Goal: Task Accomplishment & Management: Use online tool/utility

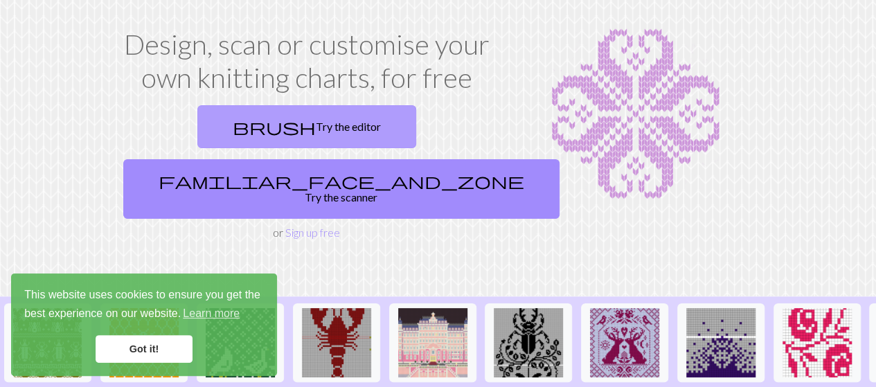
click at [241, 109] on link "brush Try the editor" at bounding box center [306, 126] width 219 height 43
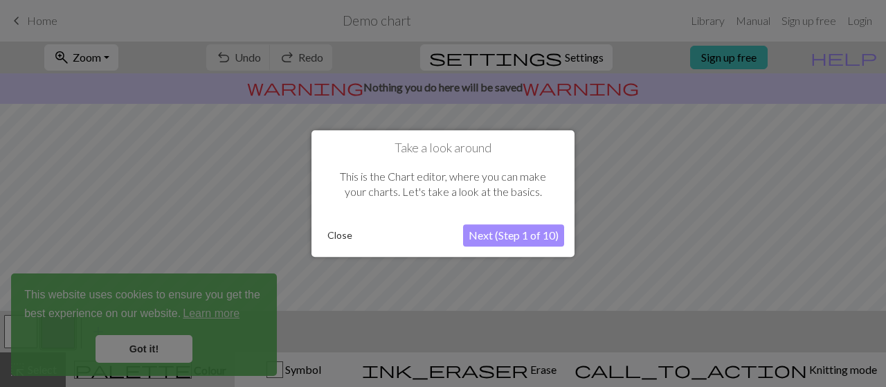
click at [478, 231] on button "Next (Step 1 of 10)" at bounding box center [513, 235] width 101 height 22
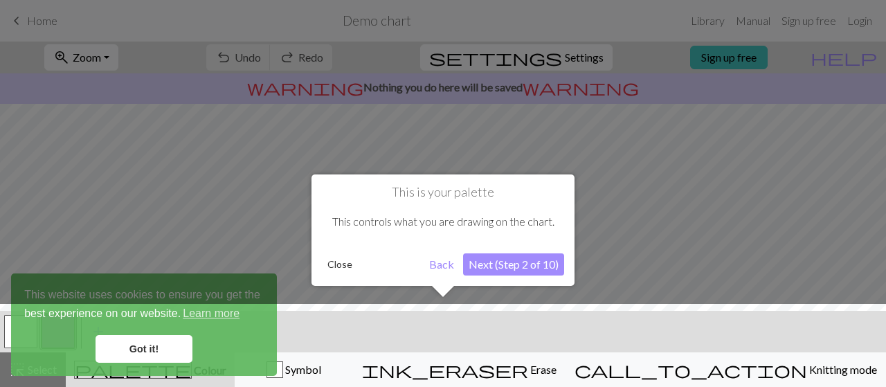
click at [165, 347] on div at bounding box center [443, 349] width 900 height 90
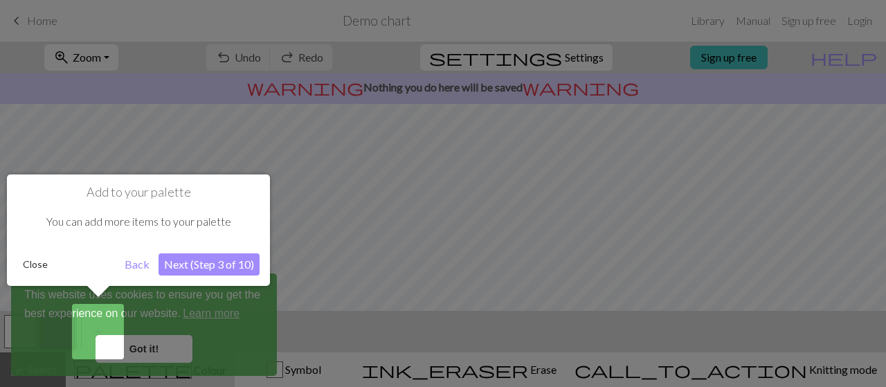
click at [208, 265] on button "Next (Step 3 of 10)" at bounding box center [209, 264] width 101 height 22
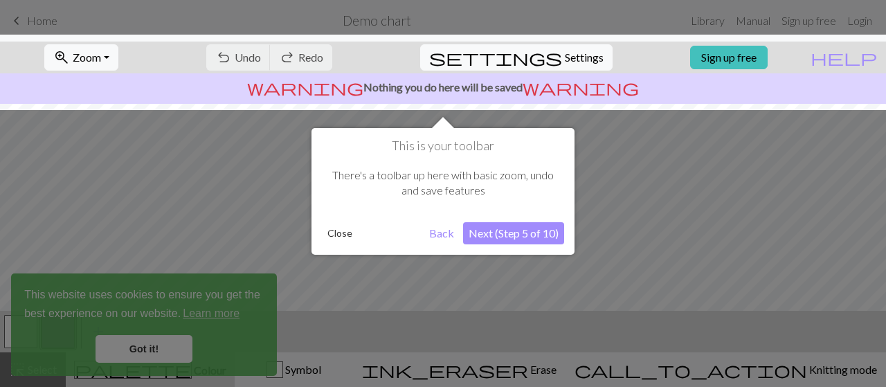
click at [539, 240] on button "Next (Step 5 of 10)" at bounding box center [513, 233] width 101 height 22
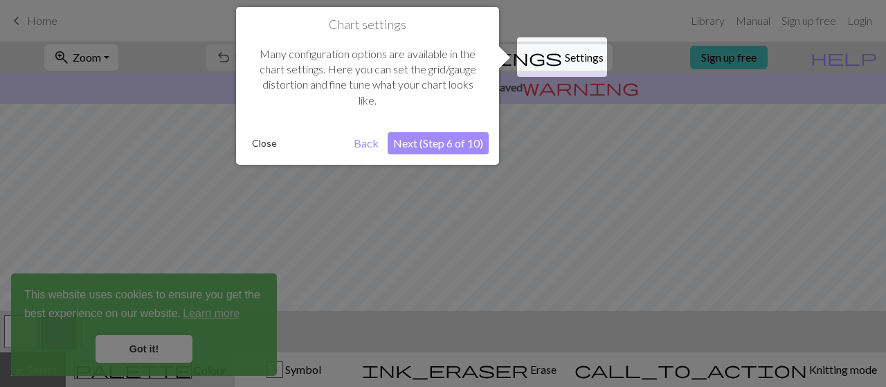
click at [440, 138] on button "Next (Step 6 of 10)" at bounding box center [438, 143] width 101 height 22
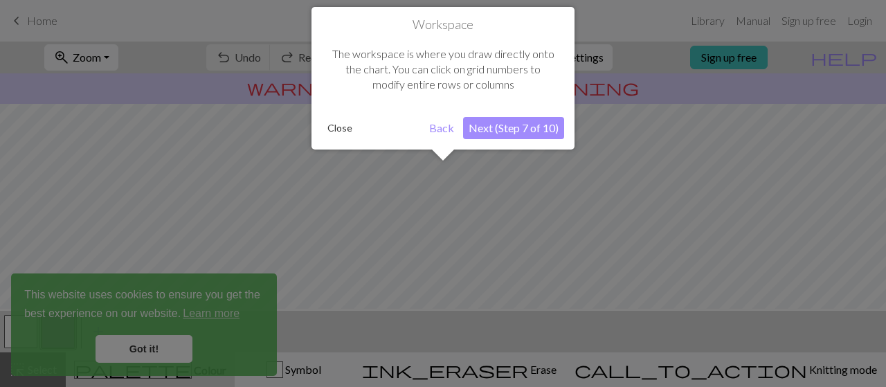
scroll to position [82, 0]
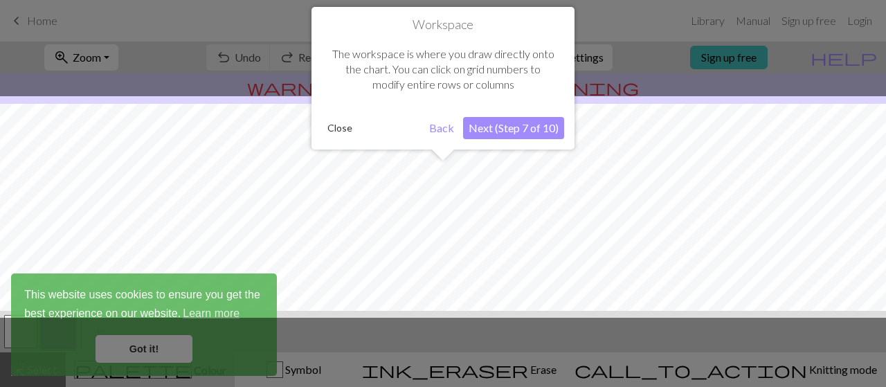
click at [530, 131] on button "Next (Step 7 of 10)" at bounding box center [513, 128] width 101 height 22
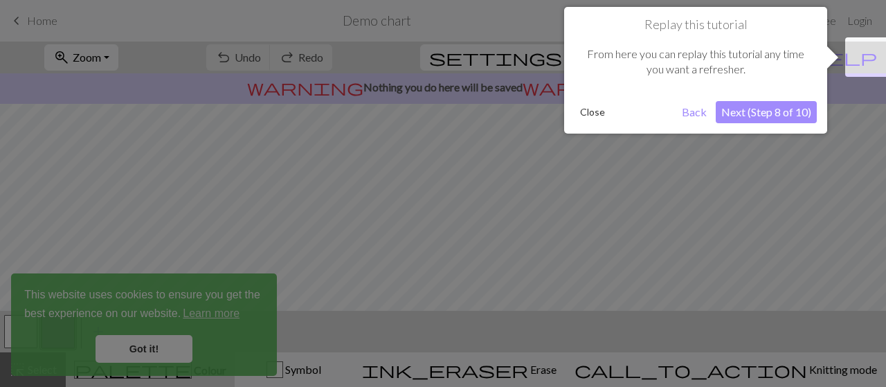
click at [790, 109] on button "Next (Step 8 of 10)" at bounding box center [766, 112] width 101 height 22
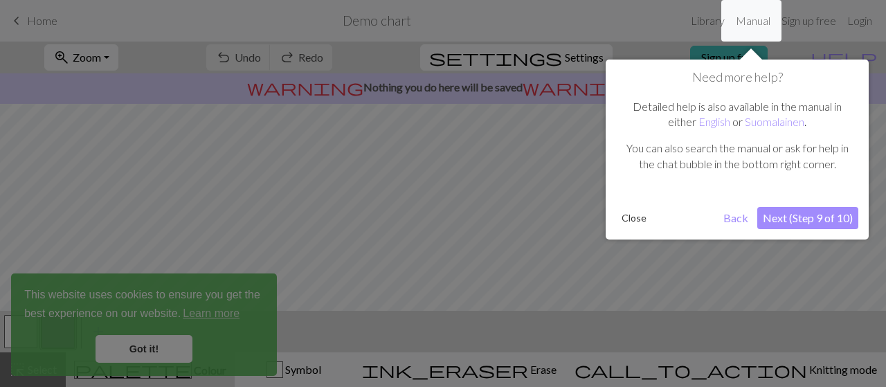
click at [810, 211] on button "Next (Step 9 of 10)" at bounding box center [808, 218] width 101 height 22
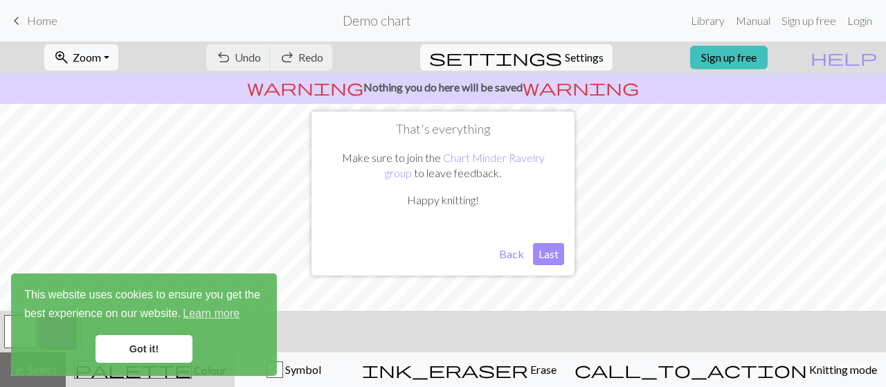
click at [553, 258] on button "Last" at bounding box center [548, 254] width 31 height 22
click at [125, 357] on link "Got it!" at bounding box center [144, 349] width 97 height 28
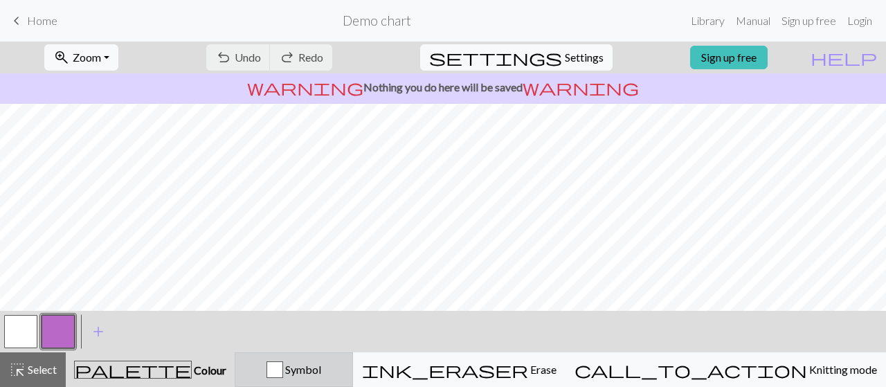
click at [353, 382] on button "Symbol" at bounding box center [294, 369] width 118 height 35
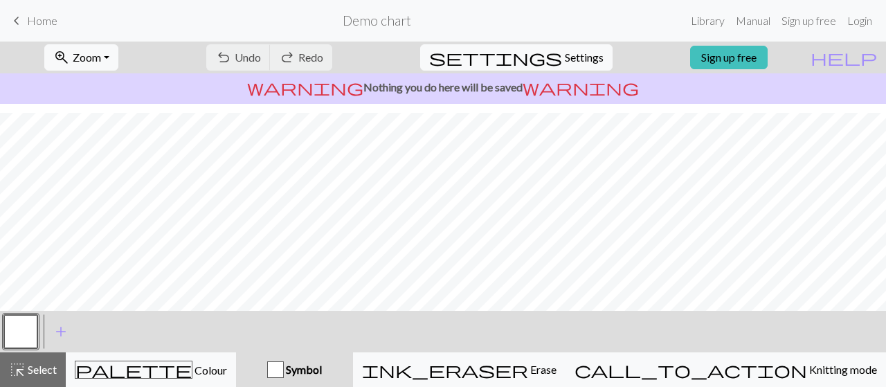
scroll to position [308, 0]
click at [343, 53] on div "undo Undo Undo redo Redo Redo" at bounding box center [269, 58] width 147 height 32
click at [525, 87] on p "warning Nothing you do here will be saved warning" at bounding box center [443, 87] width 875 height 17
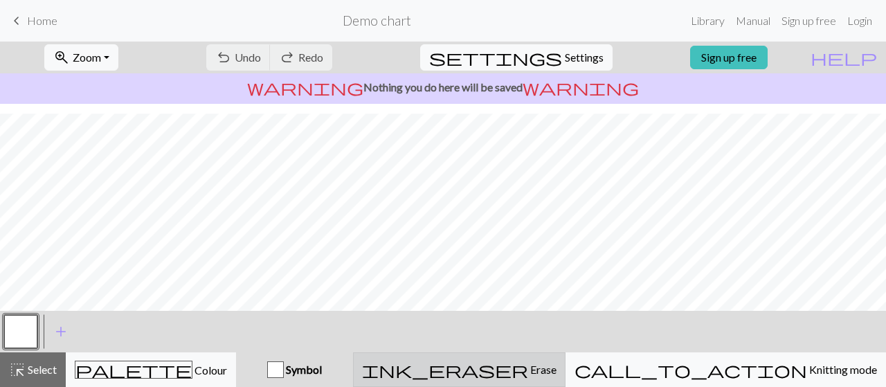
click at [566, 352] on button "ink_eraser Erase Erase" at bounding box center [459, 369] width 213 height 35
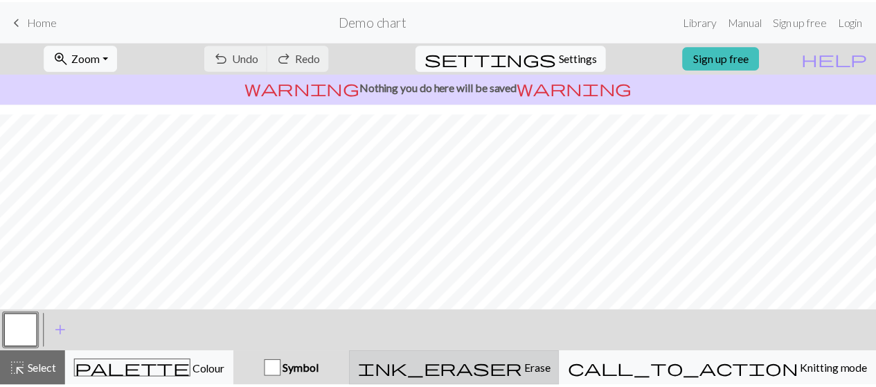
scroll to position [267, 0]
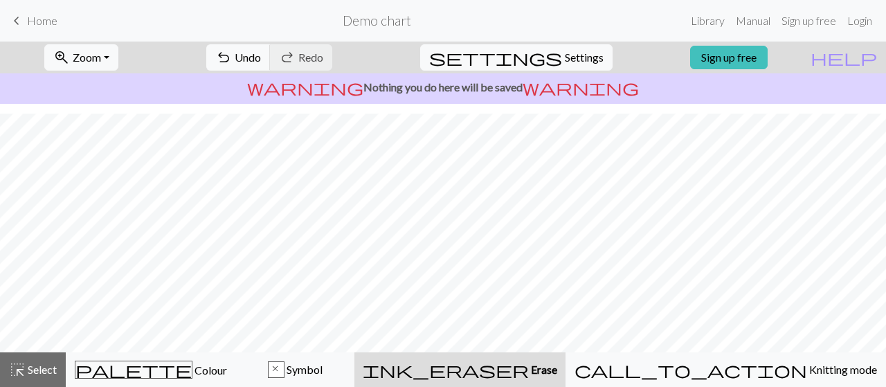
click at [28, 21] on span "Home" at bounding box center [42, 20] width 30 height 13
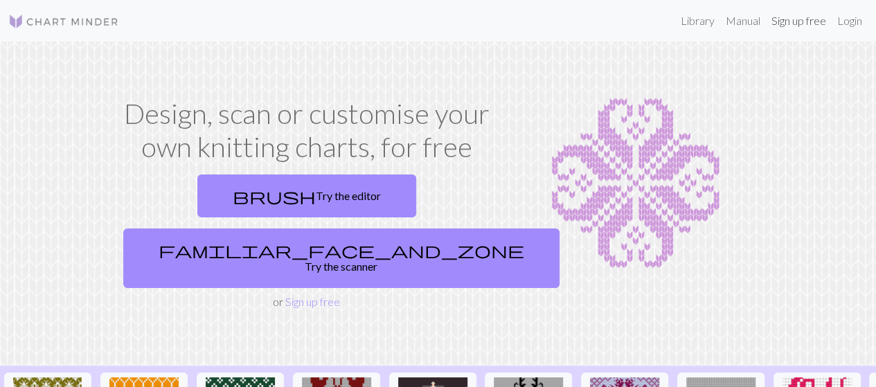
click at [808, 19] on link "Sign up free" at bounding box center [799, 21] width 66 height 28
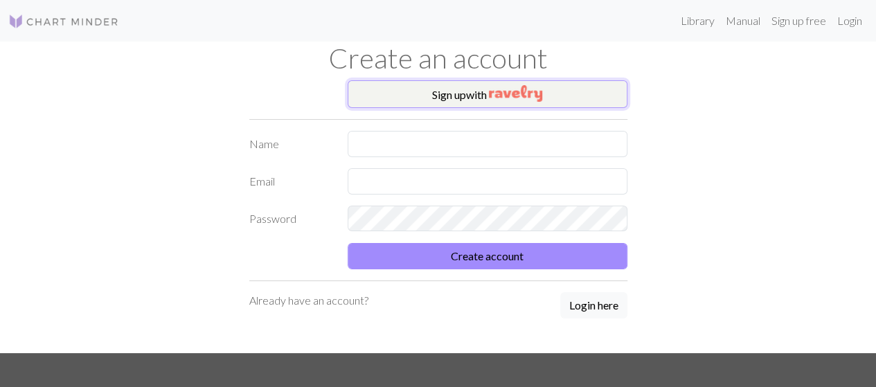
click at [535, 89] on img "button" at bounding box center [515, 93] width 53 height 17
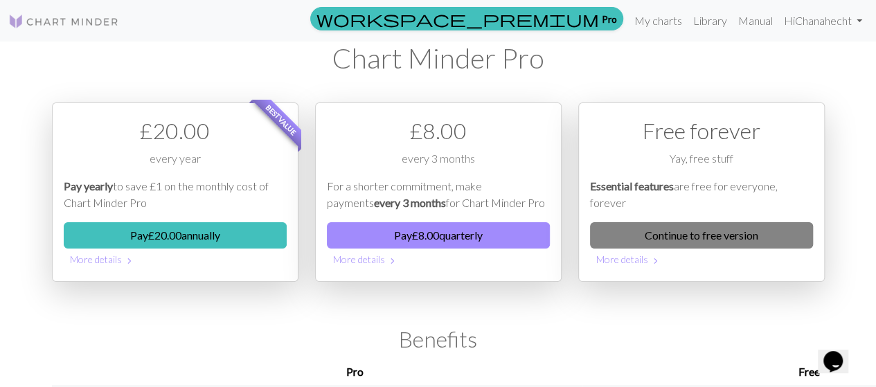
click at [643, 234] on link "Continue to free version" at bounding box center [701, 235] width 223 height 26
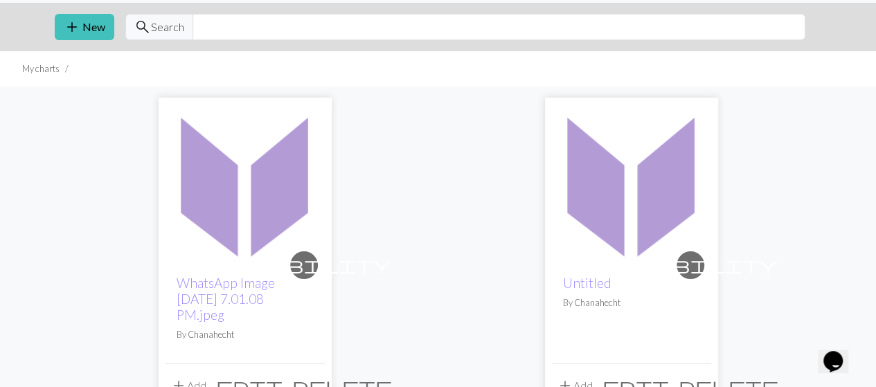
scroll to position [69, 0]
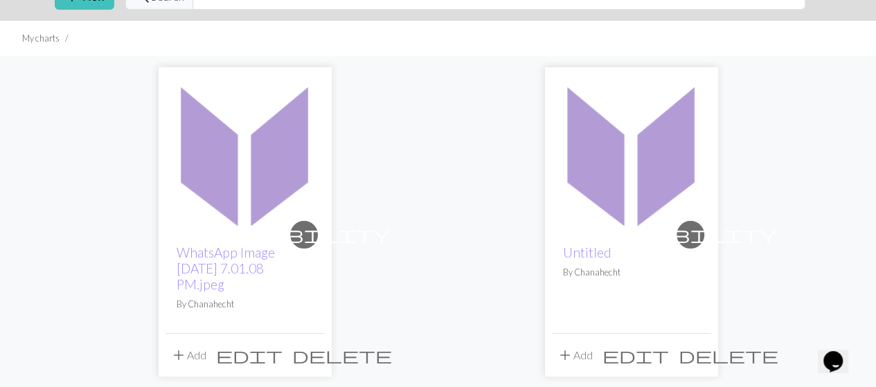
click at [297, 159] on img at bounding box center [244, 153] width 159 height 159
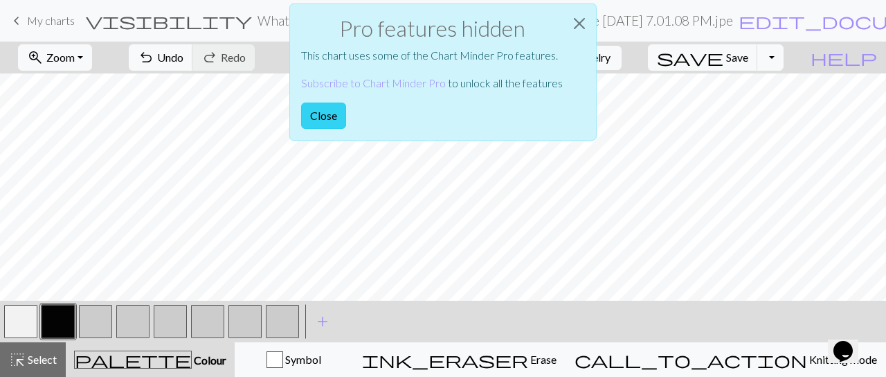
click at [335, 117] on button "Close" at bounding box center [323, 115] width 45 height 26
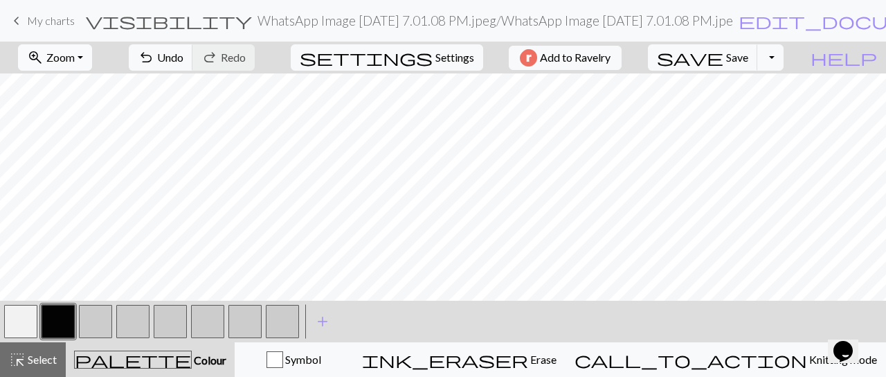
click at [92, 65] on button "zoom_in Zoom Zoom" at bounding box center [55, 57] width 74 height 26
click at [95, 159] on button "50%" at bounding box center [73, 165] width 109 height 22
click at [47, 26] on span "My charts" at bounding box center [51, 20] width 48 height 13
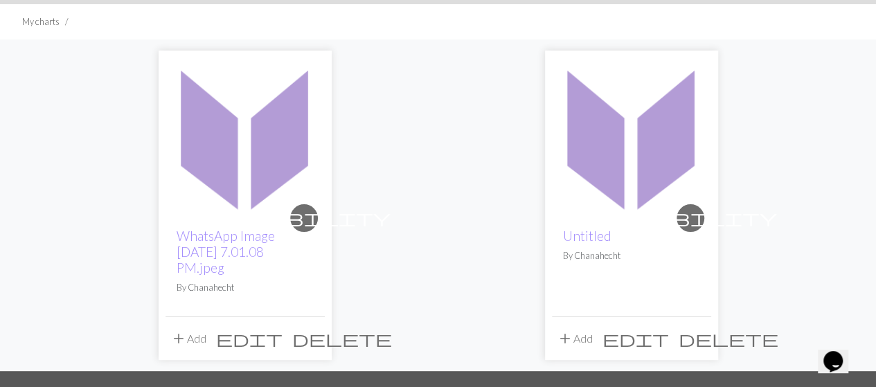
scroll to position [138, 0]
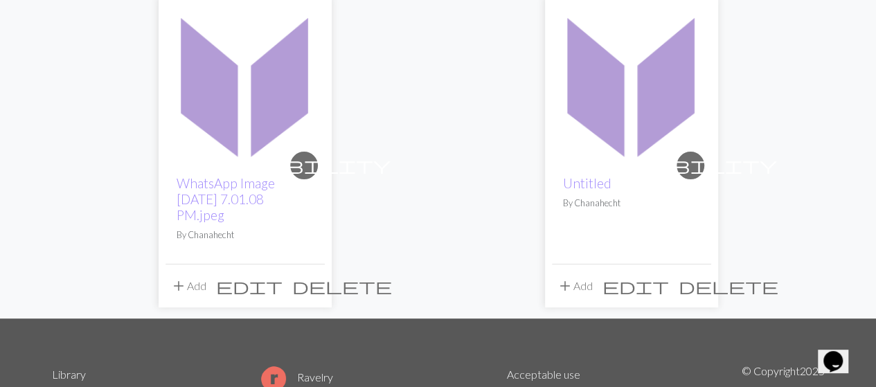
click at [655, 152] on img at bounding box center [631, 84] width 159 height 159
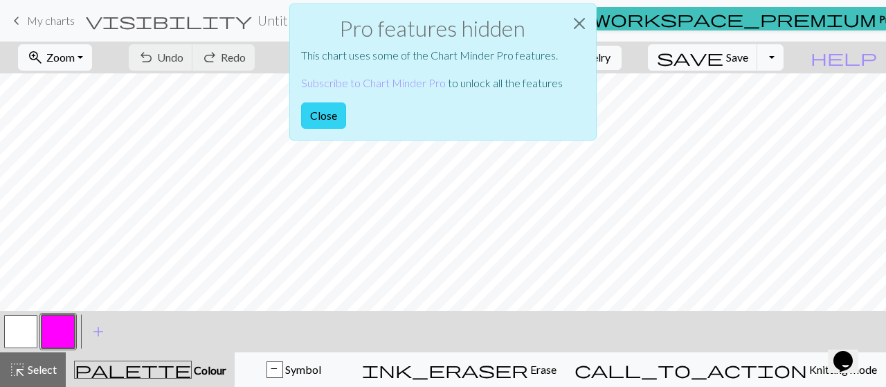
click at [323, 120] on button "Close" at bounding box center [323, 115] width 45 height 26
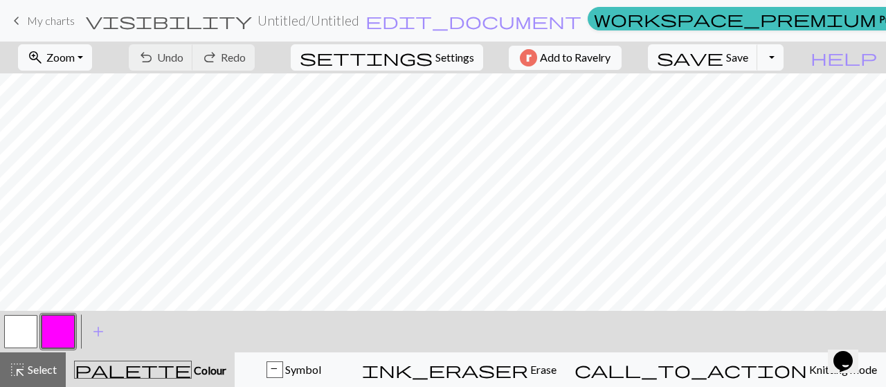
click at [40, 18] on span "My charts" at bounding box center [51, 20] width 48 height 13
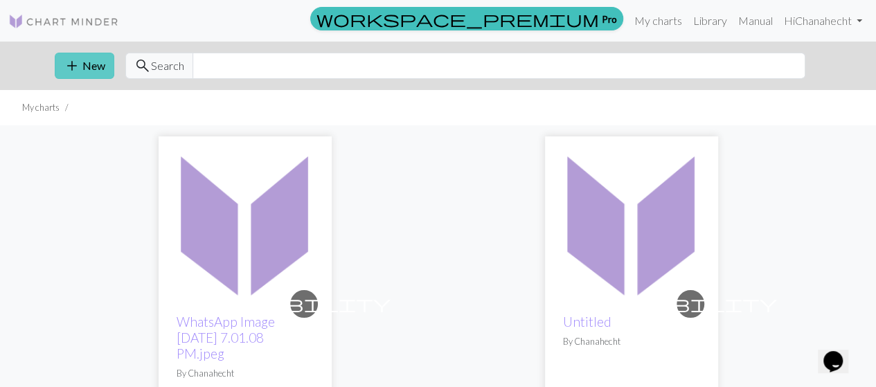
click at [74, 66] on span "add" at bounding box center [72, 65] width 17 height 19
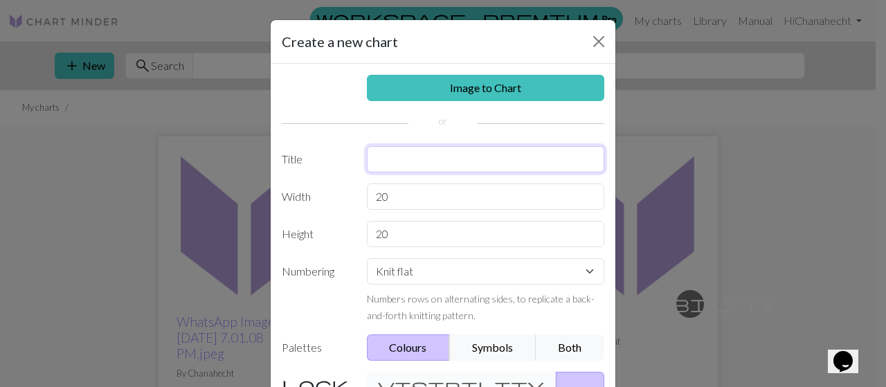
click at [378, 161] on input "text" at bounding box center [486, 159] width 238 height 26
click at [397, 189] on div "Image to Chart Title Width 20 Height 20 Numbering Knit flat Knit in the round L…" at bounding box center [443, 287] width 345 height 447
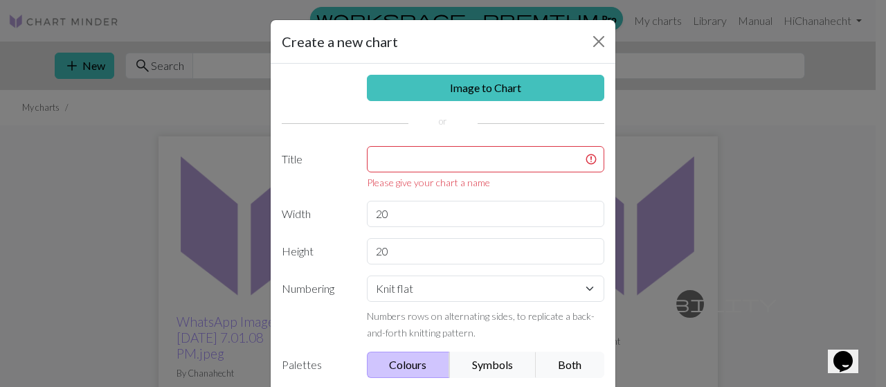
click at [397, 189] on div "Image to Chart Title Please give your chart a name Width 20 Height 20 Numbering…" at bounding box center [443, 296] width 345 height 465
click at [399, 175] on div "Please give your chart a name" at bounding box center [486, 182] width 238 height 15
click at [403, 157] on input "text" at bounding box center [486, 159] width 238 height 26
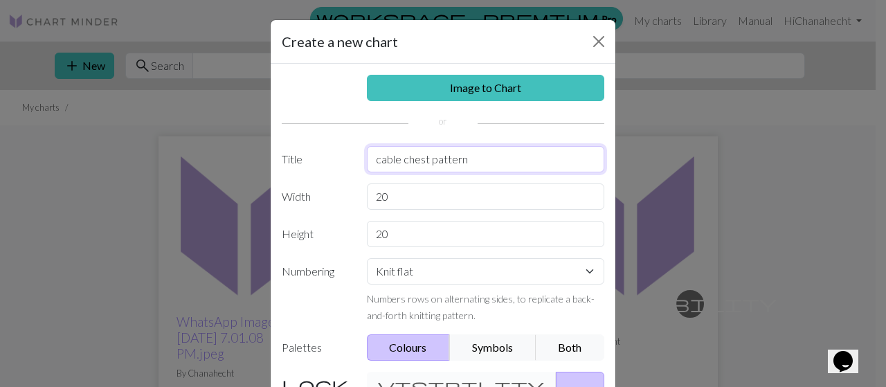
type input "cable chest pattern"
click at [435, 269] on select "Knit flat Knit in the round Lace knitting Cross stitch" at bounding box center [486, 271] width 238 height 26
select select "round"
click at [367, 258] on select "Knit flat Knit in the round Lace knitting Cross stitch" at bounding box center [486, 271] width 238 height 26
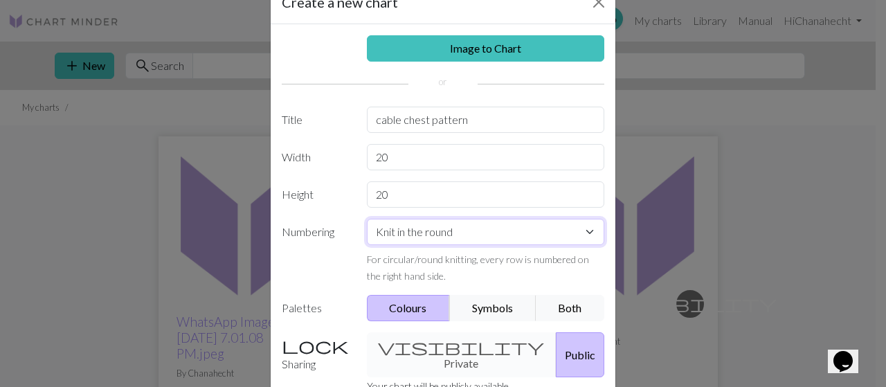
scroll to position [69, 0]
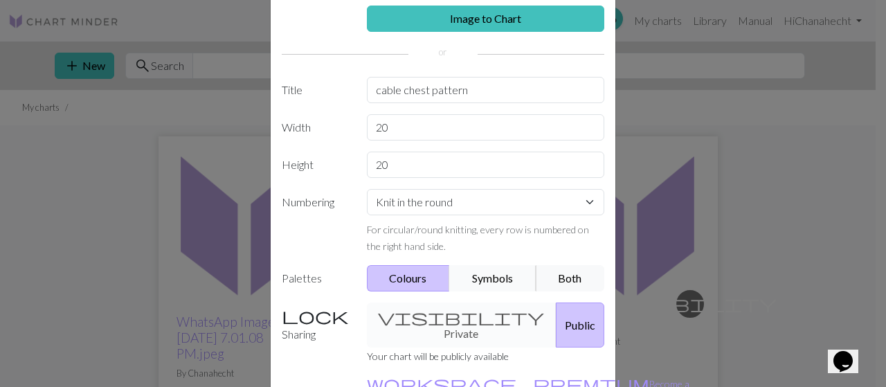
click at [483, 281] on button "Symbols" at bounding box center [492, 278] width 87 height 26
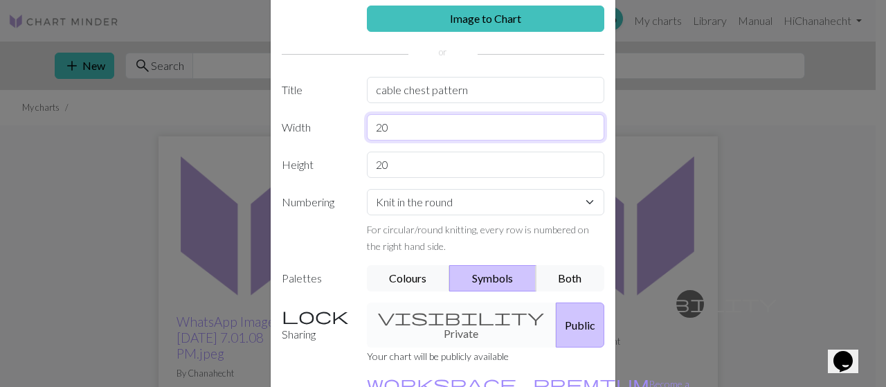
click at [418, 133] on input "20" at bounding box center [486, 127] width 238 height 26
type input "36"
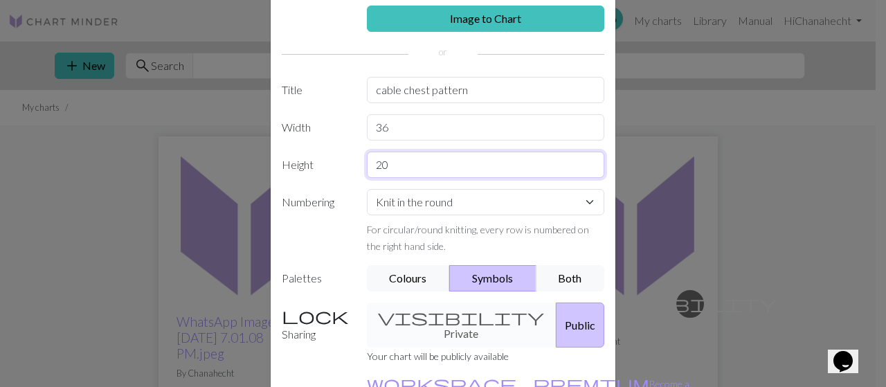
click at [415, 161] on input "20" at bounding box center [486, 165] width 238 height 26
click at [418, 161] on input "20" at bounding box center [486, 165] width 238 height 26
click at [420, 161] on input "20" at bounding box center [486, 165] width 238 height 26
click at [421, 160] on input "20" at bounding box center [486, 165] width 238 height 26
drag, startPoint x: 421, startPoint y: 160, endPoint x: 407, endPoint y: 165, distance: 14.9
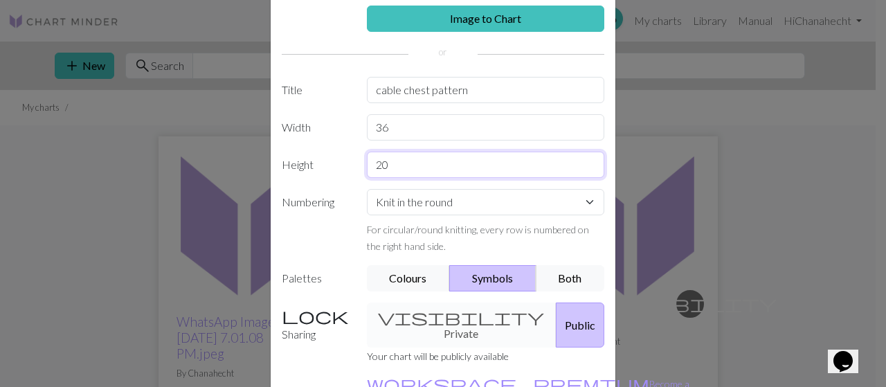
click at [407, 163] on input "20" at bounding box center [486, 165] width 238 height 26
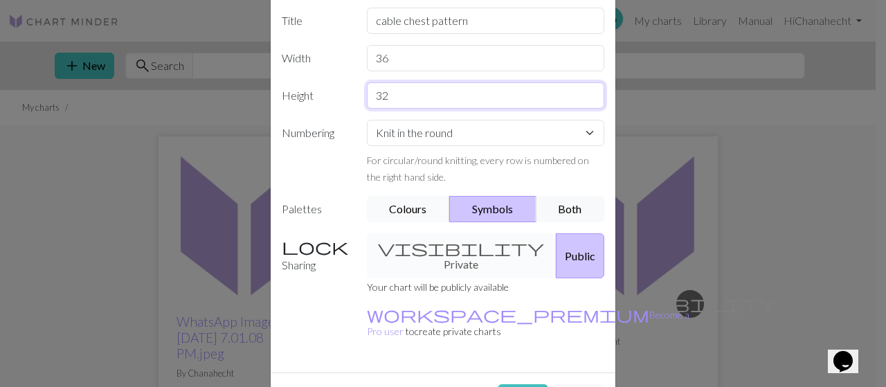
scroll to position [156, 0]
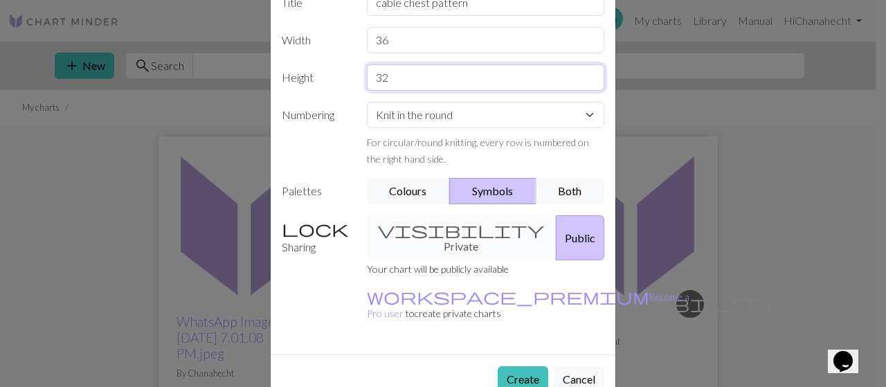
type input "32"
click at [454, 231] on div "visibility Private Public" at bounding box center [486, 237] width 255 height 45
click at [446, 229] on div "visibility Private Public" at bounding box center [486, 237] width 255 height 45
click at [411, 220] on div "visibility Private Public" at bounding box center [486, 237] width 255 height 45
click at [520, 366] on button "Create" at bounding box center [523, 379] width 51 height 26
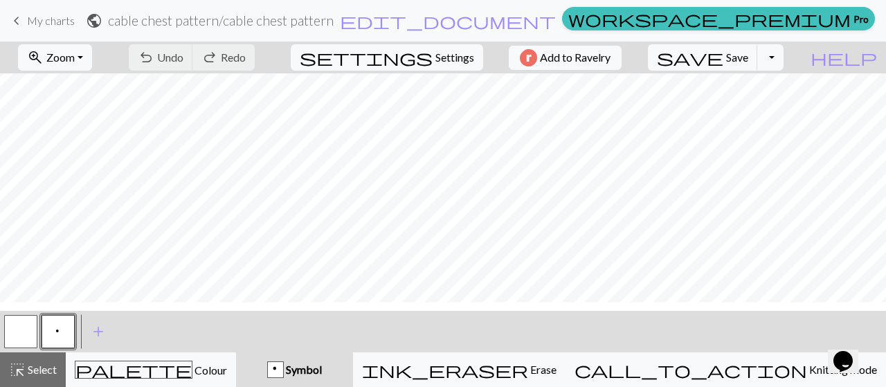
scroll to position [277, 0]
click at [98, 336] on span "add" at bounding box center [98, 331] width 17 height 19
click at [98, 336] on button "button" at bounding box center [95, 331] width 33 height 33
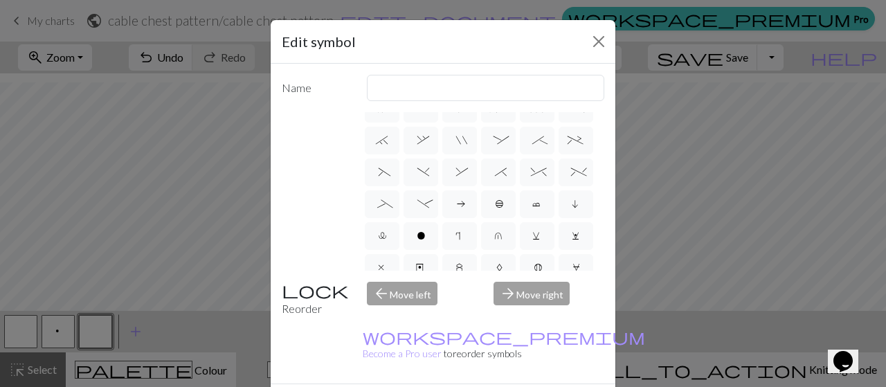
scroll to position [184, 0]
click at [531, 175] on span "^" at bounding box center [537, 168] width 12 height 14
click at [531, 342] on input "^" at bounding box center [535, 346] width 9 height 9
radio input "true"
type input "2 stitch right twist cable"
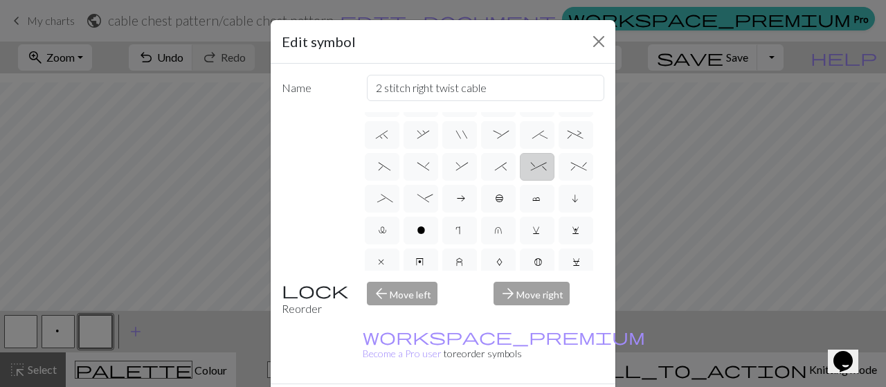
scroll to position [216, 0]
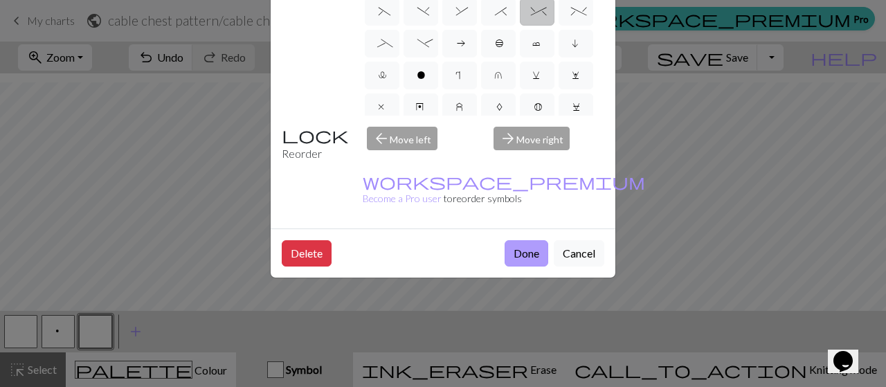
click at [505, 240] on button "Done" at bounding box center [527, 253] width 44 height 26
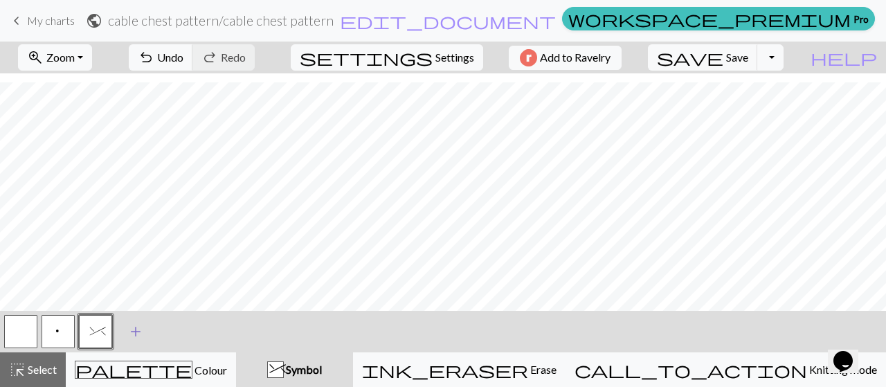
click at [134, 336] on span "add" at bounding box center [135, 331] width 17 height 19
click at [136, 334] on button "button" at bounding box center [132, 331] width 33 height 33
click at [137, 334] on button "button" at bounding box center [132, 331] width 33 height 33
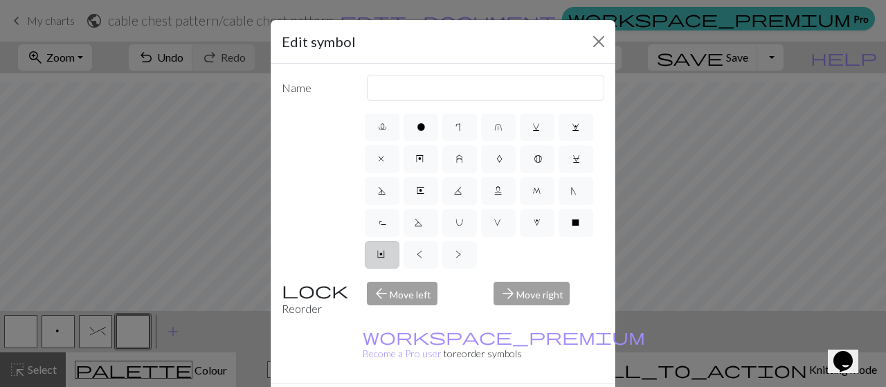
scroll to position [244, 0]
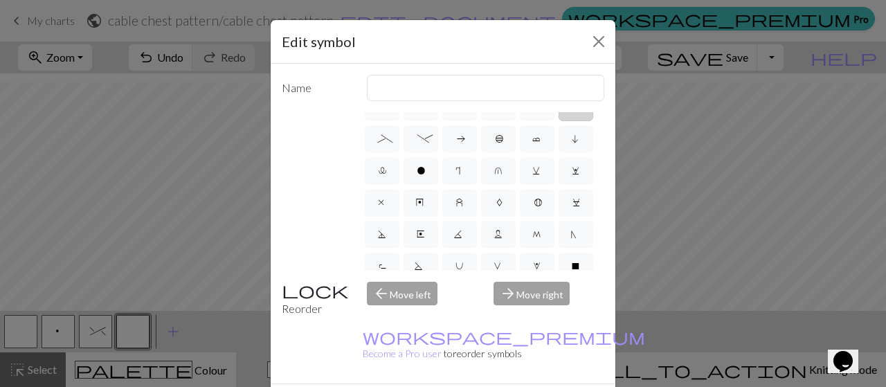
click at [559, 121] on label "%" at bounding box center [576, 107] width 35 height 28
click at [571, 342] on input "%" at bounding box center [575, 346] width 9 height 9
radio input "true"
type input "2 stitch left twist cable"
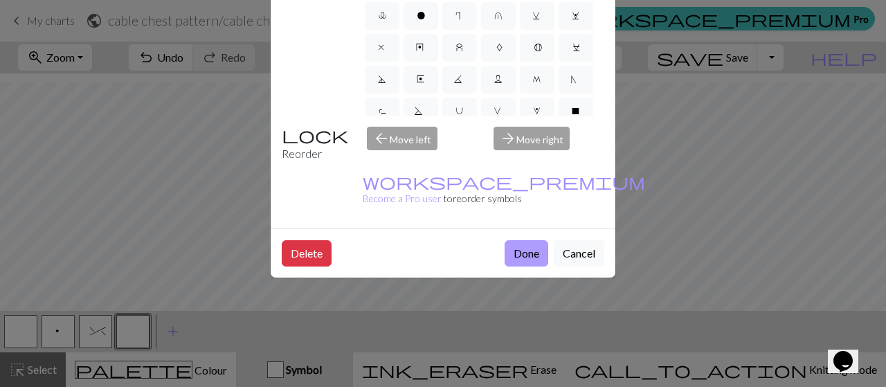
click at [510, 240] on button "Done" at bounding box center [527, 253] width 44 height 26
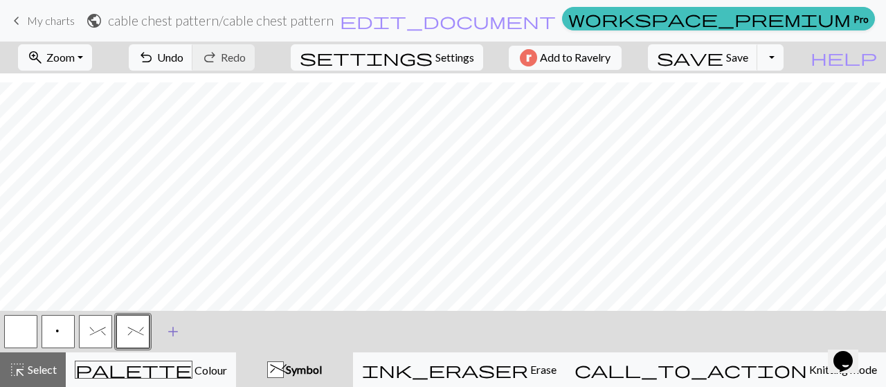
click at [166, 339] on span "add" at bounding box center [173, 331] width 17 height 19
click at [170, 334] on button "button" at bounding box center [170, 331] width 33 height 33
click at [175, 330] on button "button" at bounding box center [170, 331] width 33 height 33
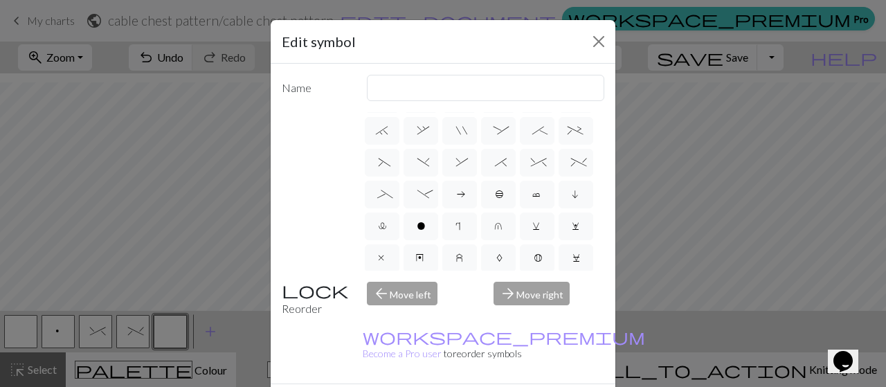
scroll to position [208, 0]
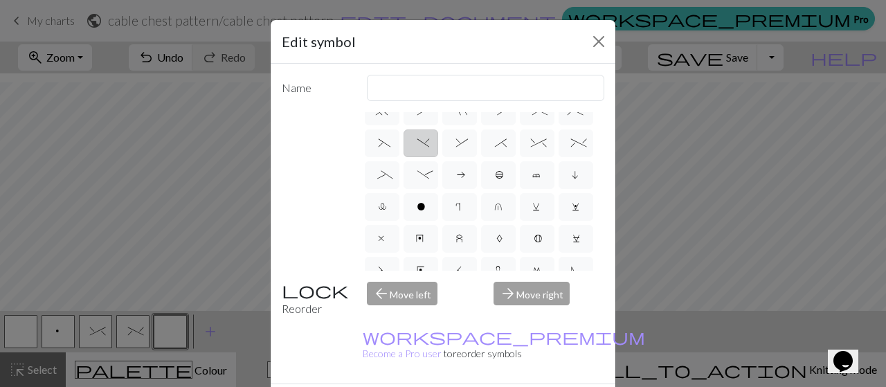
click at [438, 157] on label ")" at bounding box center [421, 143] width 35 height 28
click at [427, 342] on input ")" at bounding box center [422, 346] width 9 height 9
radio input "true"
type input "right part of left 3+ stitch cable, wyif"
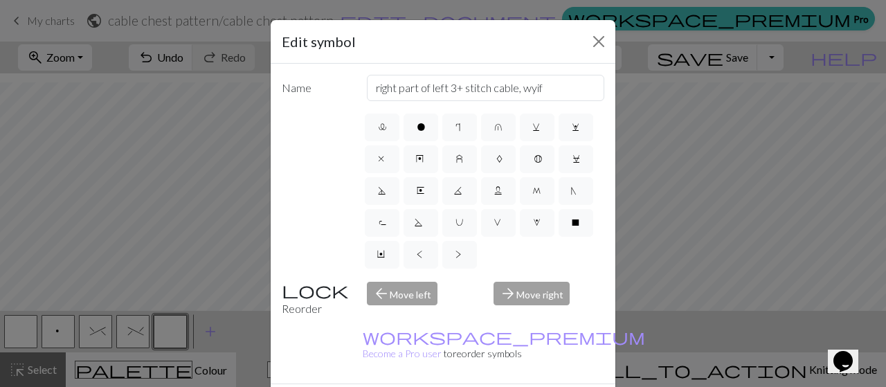
scroll to position [346, 0]
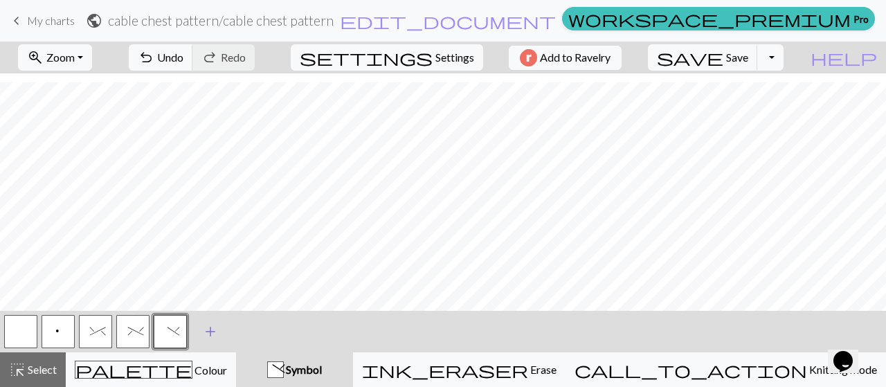
click at [211, 333] on span "add" at bounding box center [210, 331] width 17 height 19
click at [211, 333] on button "button" at bounding box center [207, 331] width 33 height 33
click at [211, 332] on button "button" at bounding box center [207, 331] width 33 height 33
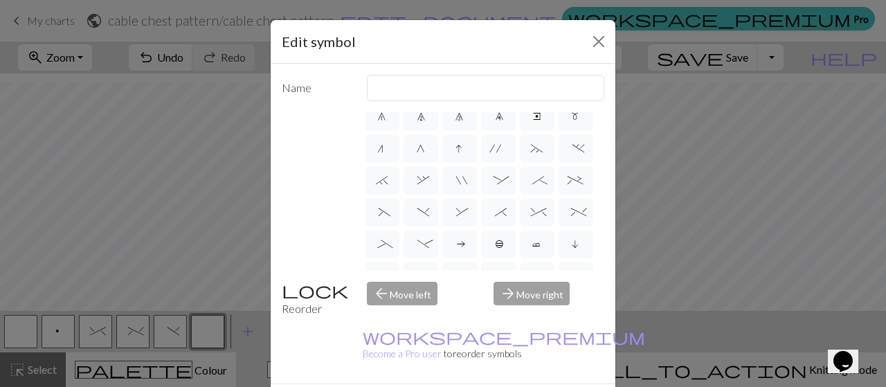
scroll to position [208, 0]
click at [463, 152] on span "&" at bounding box center [459, 145] width 6 height 14
click at [465, 342] on input "&" at bounding box center [460, 346] width 9 height 9
radio input "true"
type input "left part of right 3+ stitch cable, wyib"
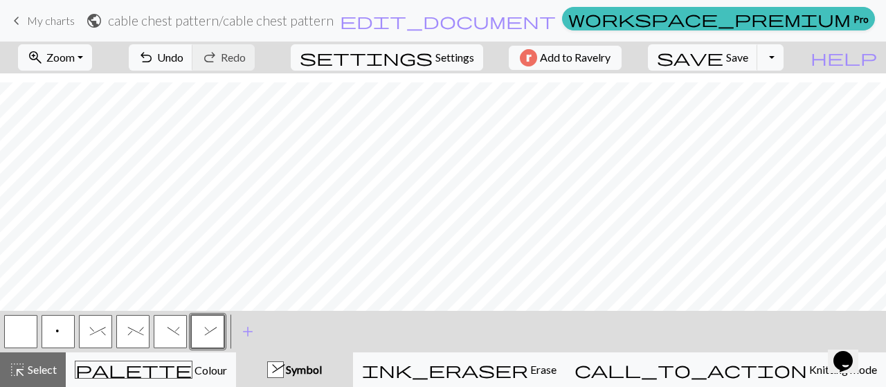
drag, startPoint x: 19, startPoint y: 337, endPoint x: 44, endPoint y: 335, distance: 25.0
click at [19, 337] on button "button" at bounding box center [20, 331] width 33 height 33
click at [68, 333] on button "p" at bounding box center [58, 331] width 33 height 33
click at [69, 332] on button "p" at bounding box center [58, 331] width 33 height 33
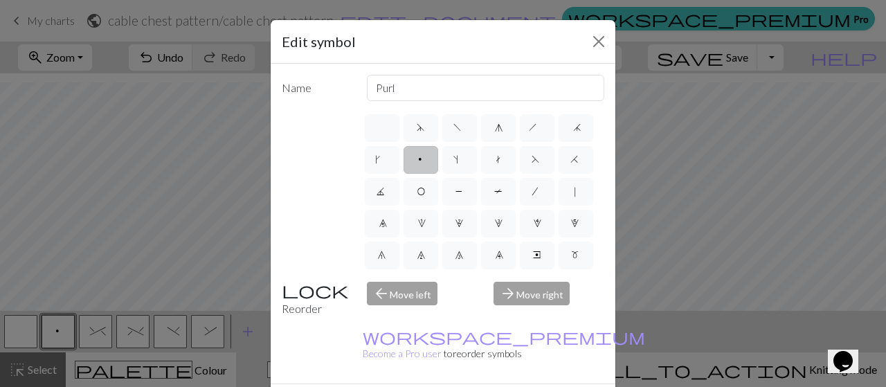
click at [425, 159] on span "p" at bounding box center [421, 161] width 8 height 14
click at [426, 159] on input "p" at bounding box center [421, 155] width 9 height 9
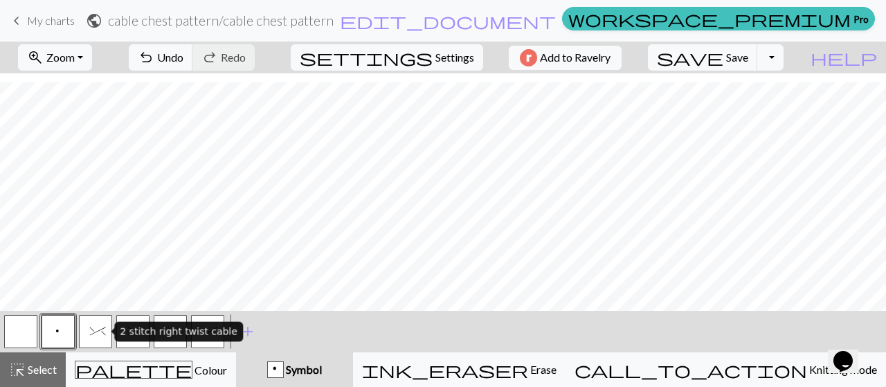
click at [93, 335] on span "^" at bounding box center [96, 333] width 12 height 14
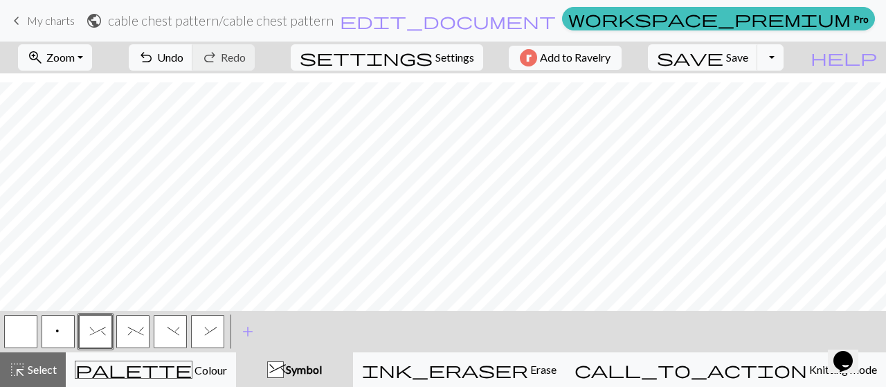
click at [91, 337] on span "^" at bounding box center [96, 333] width 12 height 14
drag, startPoint x: 96, startPoint y: 339, endPoint x: 356, endPoint y: 340, distance: 259.7
click at [356, 340] on div "< p ^ % ) & > add Add a symbol" at bounding box center [443, 332] width 886 height 42
click at [283, 370] on div "^" at bounding box center [275, 370] width 15 height 17
drag, startPoint x: 97, startPoint y: 336, endPoint x: 105, endPoint y: 321, distance: 17.4
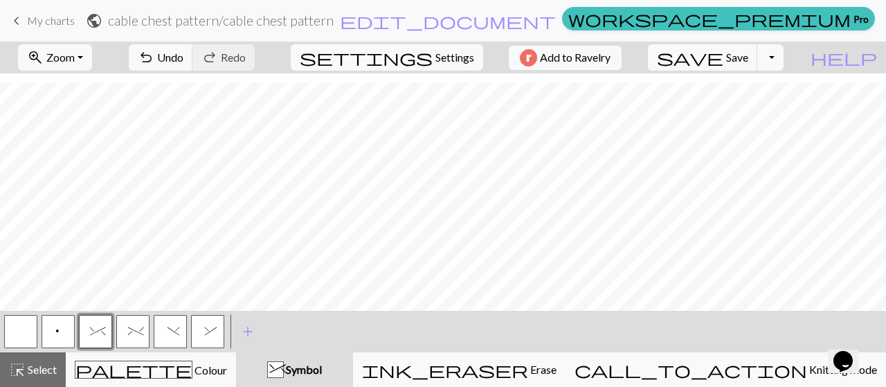
click at [110, 314] on div "^" at bounding box center [95, 331] width 37 height 37
click at [102, 328] on span "^" at bounding box center [96, 333] width 12 height 14
click at [102, 328] on div "Edit symbol Name 2 stitch right twist cable d f g h j k p s t F H J O P T / | 0…" at bounding box center [443, 193] width 886 height 387
click at [39, 365] on span "Select" at bounding box center [41, 369] width 31 height 13
click at [101, 339] on span "^" at bounding box center [96, 333] width 12 height 14
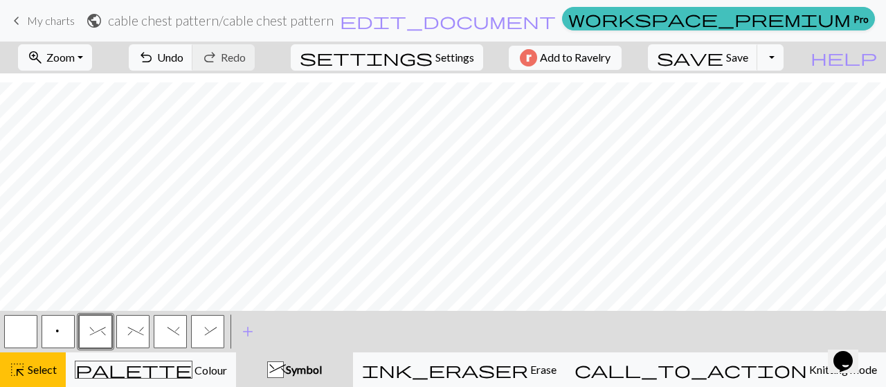
click at [108, 342] on button "^" at bounding box center [95, 331] width 33 height 33
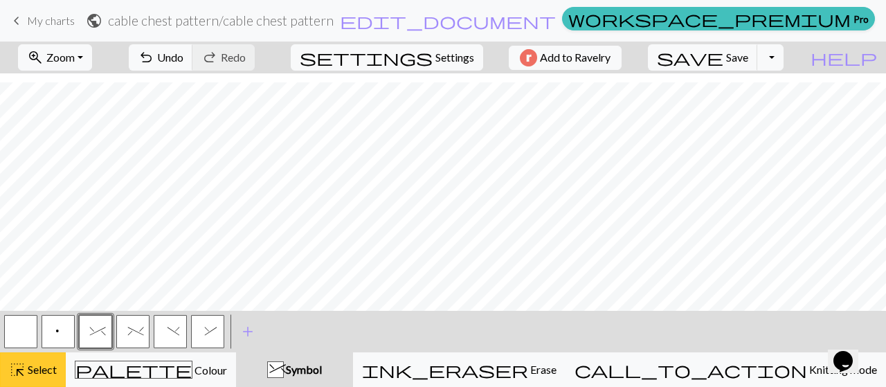
click at [47, 364] on span "Select" at bounding box center [41, 369] width 31 height 13
click at [71, 332] on button "p" at bounding box center [58, 331] width 33 height 33
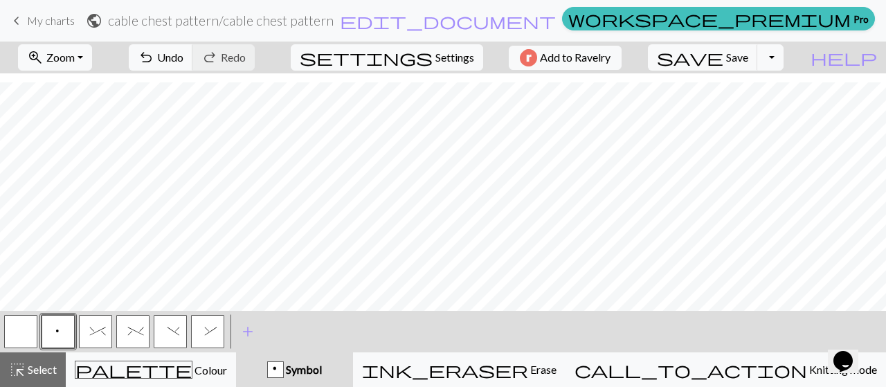
click at [136, 334] on span "%" at bounding box center [133, 333] width 10 height 14
drag, startPoint x: 69, startPoint y: 329, endPoint x: 104, endPoint y: 308, distance: 41.0
click at [70, 328] on button "p" at bounding box center [58, 331] width 33 height 33
click at [183, 58] on span "Undo" at bounding box center [170, 57] width 26 height 13
click at [98, 339] on span "^" at bounding box center [96, 333] width 12 height 14
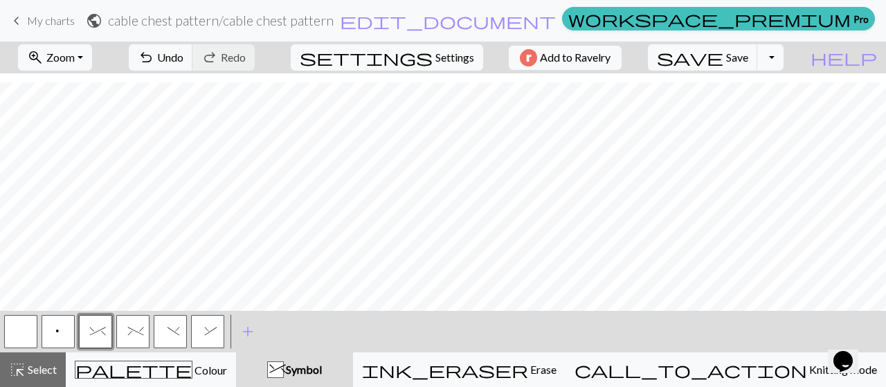
click at [147, 339] on button "%" at bounding box center [132, 331] width 33 height 33
click at [60, 329] on span "p" at bounding box center [58, 333] width 8 height 14
click at [197, 334] on button "&" at bounding box center [207, 331] width 33 height 33
click at [181, 334] on button ")" at bounding box center [170, 331] width 33 height 33
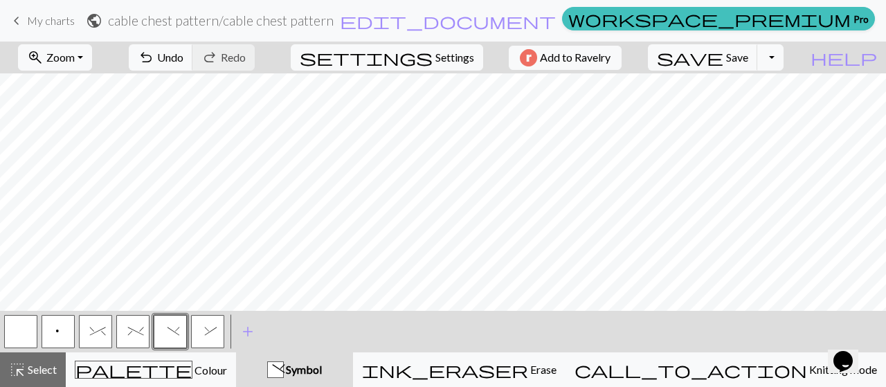
click at [47, 325] on button "p" at bounding box center [58, 331] width 33 height 33
click at [205, 336] on span "&" at bounding box center [208, 333] width 6 height 14
click at [154, 62] on span "undo" at bounding box center [146, 57] width 17 height 19
click at [179, 330] on button ")" at bounding box center [170, 331] width 33 height 33
drag, startPoint x: 62, startPoint y: 332, endPoint x: 75, endPoint y: 323, distance: 15.0
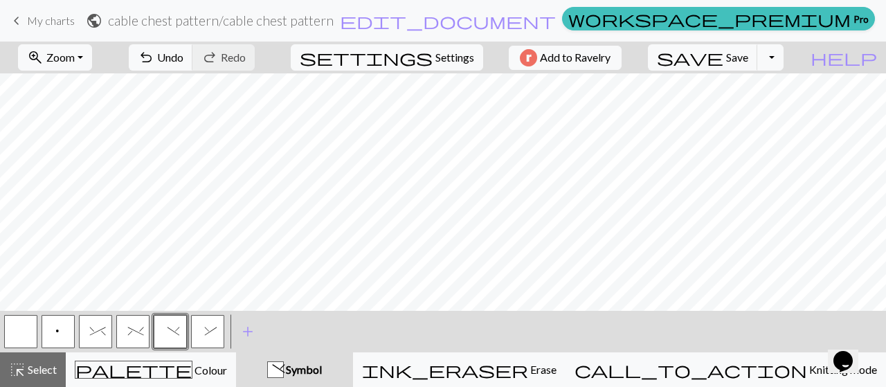
click at [62, 335] on button "p" at bounding box center [58, 331] width 33 height 33
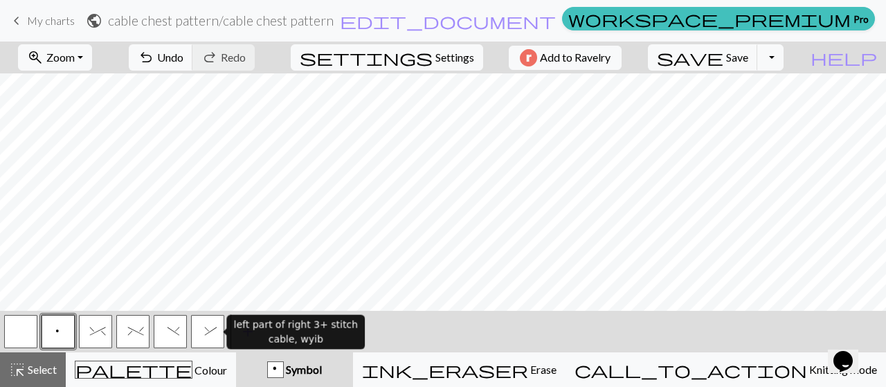
click at [196, 333] on button "&" at bounding box center [207, 331] width 33 height 33
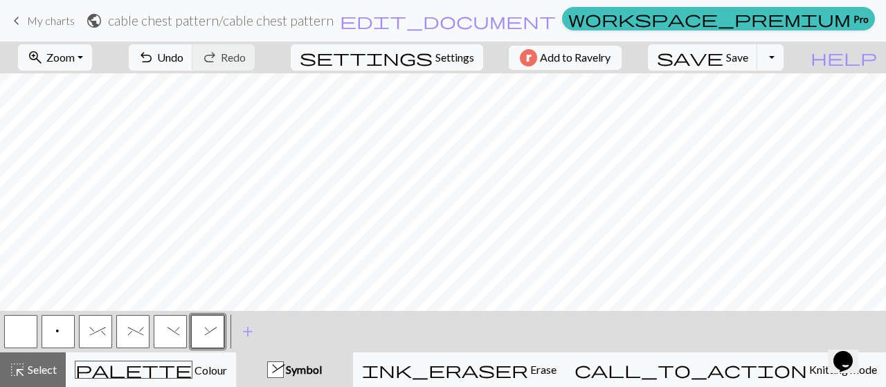
drag, startPoint x: 49, startPoint y: 332, endPoint x: 82, endPoint y: 318, distance: 35.4
click at [51, 332] on button "p" at bounding box center [58, 331] width 33 height 33
drag, startPoint x: 172, startPoint y: 325, endPoint x: 217, endPoint y: 305, distance: 49.9
click at [176, 323] on button ")" at bounding box center [170, 331] width 33 height 33
click at [76, 322] on div "p ^ % ) &" at bounding box center [114, 331] width 224 height 37
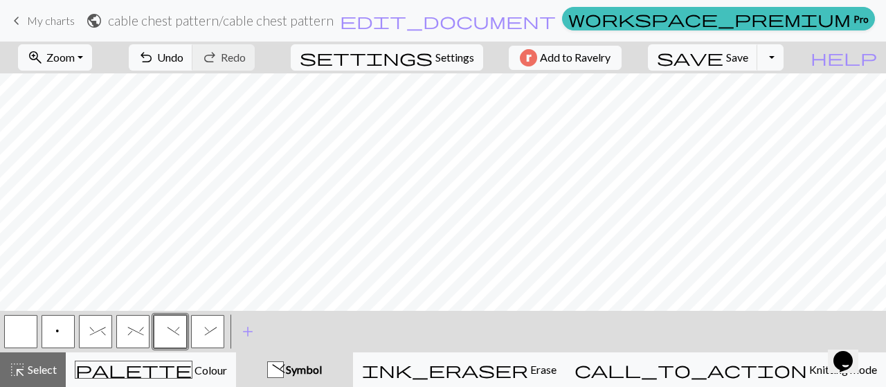
click at [217, 323] on button "&" at bounding box center [207, 331] width 33 height 33
drag, startPoint x: 168, startPoint y: 332, endPoint x: 188, endPoint y: 308, distance: 31.4
click at [168, 334] on span ")" at bounding box center [171, 333] width 6 height 14
drag, startPoint x: 60, startPoint y: 328, endPoint x: 73, endPoint y: 312, distance: 20.6
click at [68, 319] on button "p" at bounding box center [58, 331] width 33 height 33
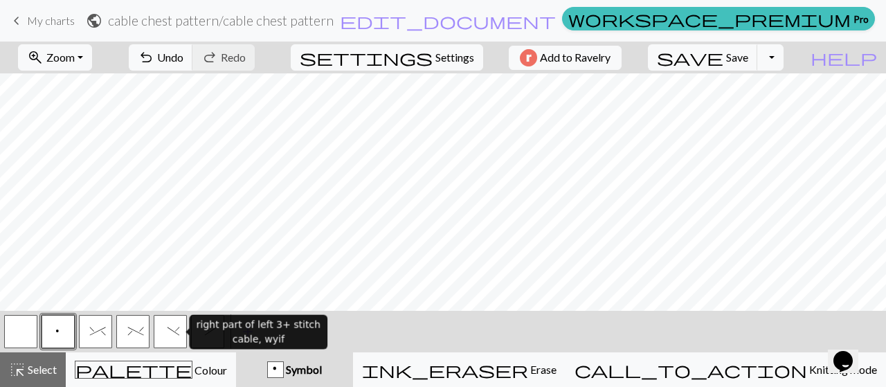
click at [168, 332] on span ")" at bounding box center [171, 333] width 6 height 14
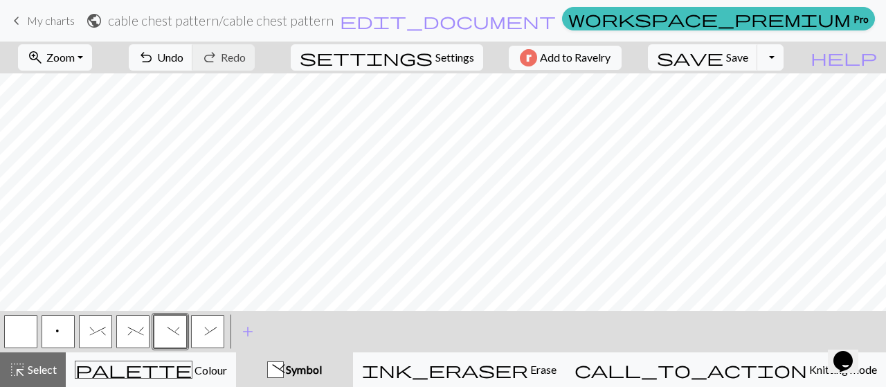
click at [67, 330] on button "p" at bounding box center [58, 331] width 33 height 33
click at [195, 334] on button "&" at bounding box center [207, 331] width 33 height 33
click at [60, 334] on span "p" at bounding box center [58, 333] width 8 height 14
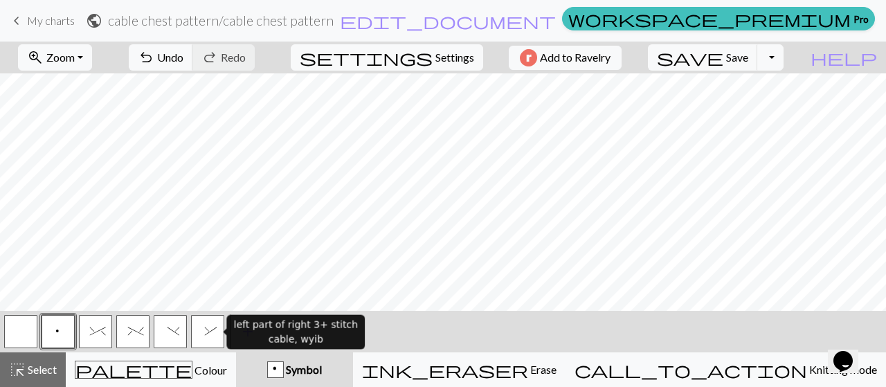
click at [201, 330] on button "&" at bounding box center [207, 331] width 33 height 33
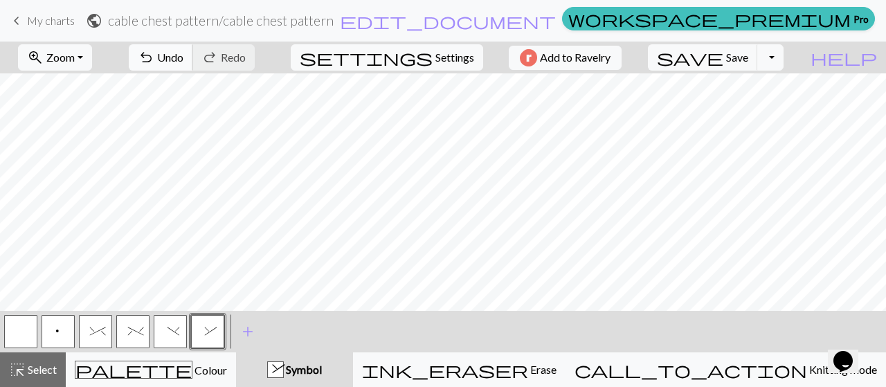
click at [193, 63] on button "undo Undo Undo" at bounding box center [161, 57] width 64 height 26
drag, startPoint x: 64, startPoint y: 329, endPoint x: 91, endPoint y: 302, distance: 38.7
click at [64, 330] on button "p" at bounding box center [58, 331] width 33 height 33
click at [168, 331] on span ")" at bounding box center [171, 333] width 6 height 14
drag, startPoint x: 71, startPoint y: 329, endPoint x: 89, endPoint y: 322, distance: 19.3
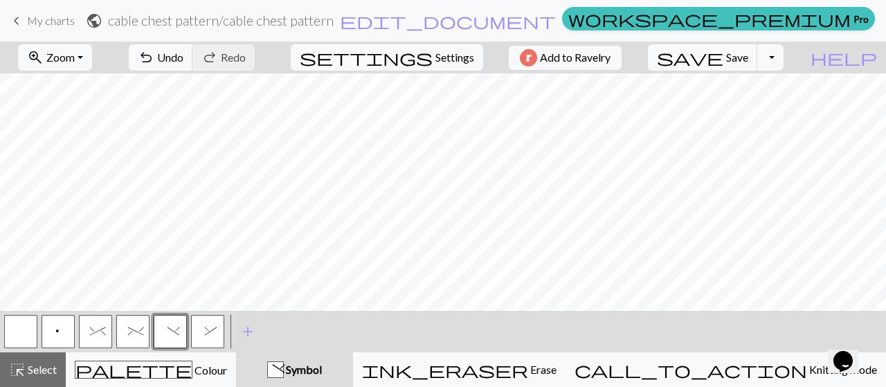
click at [80, 327] on div "p ^ % ) &" at bounding box center [114, 331] width 224 height 37
click at [52, 343] on button "p" at bounding box center [58, 331] width 33 height 33
drag, startPoint x: 15, startPoint y: 338, endPoint x: 72, endPoint y: 320, distance: 60.2
click at [15, 337] on button "button" at bounding box center [20, 331] width 33 height 33
drag, startPoint x: 177, startPoint y: 326, endPoint x: 266, endPoint y: 307, distance: 90.7
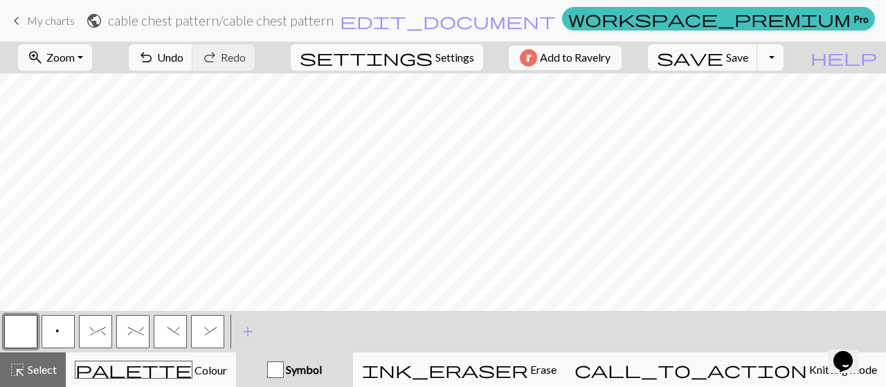
click at [177, 327] on button ")" at bounding box center [170, 331] width 33 height 33
click at [63, 328] on button "p" at bounding box center [58, 331] width 33 height 33
drag, startPoint x: 208, startPoint y: 328, endPoint x: 233, endPoint y: 328, distance: 24.9
click at [233, 328] on div "< p ^ % ) & > add Add a symbol" at bounding box center [443, 332] width 886 height 42
click at [206, 327] on span "&" at bounding box center [208, 333] width 6 height 14
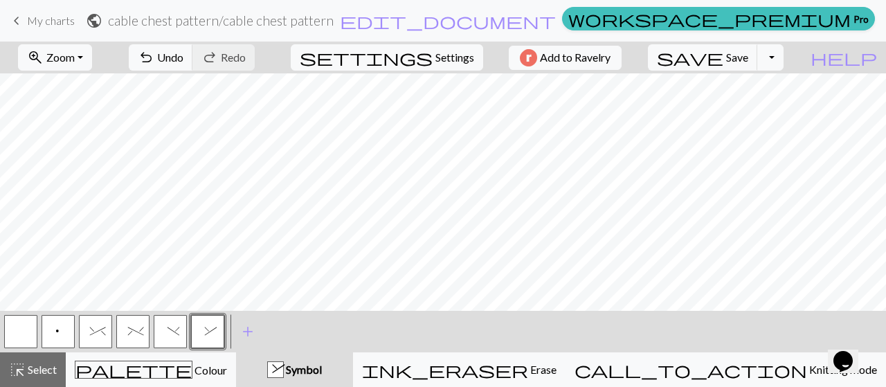
click at [65, 340] on button "p" at bounding box center [58, 331] width 33 height 33
click at [159, 330] on button ")" at bounding box center [170, 331] width 33 height 33
drag, startPoint x: 219, startPoint y: 330, endPoint x: 252, endPoint y: 329, distance: 33.2
click at [219, 330] on button "&" at bounding box center [207, 331] width 33 height 33
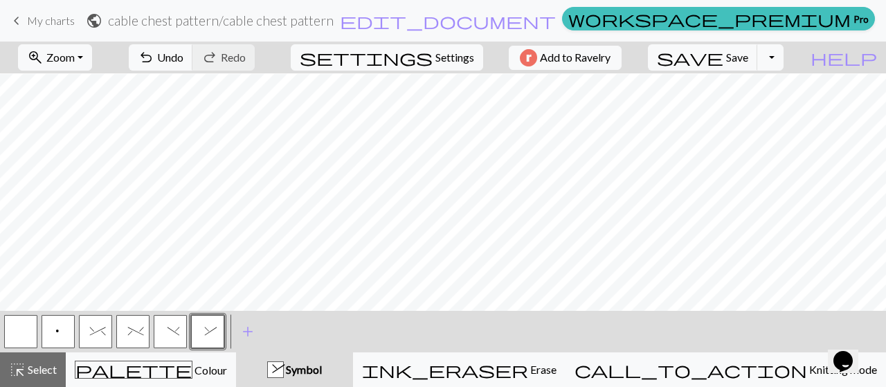
drag, startPoint x: 65, startPoint y: 332, endPoint x: 104, endPoint y: 328, distance: 39.1
click at [65, 333] on button "p" at bounding box center [58, 331] width 33 height 33
click at [179, 330] on button ")" at bounding box center [170, 331] width 33 height 33
drag, startPoint x: 204, startPoint y: 330, endPoint x: 205, endPoint y: 312, distance: 18.1
click at [204, 323] on button "&" at bounding box center [207, 331] width 33 height 33
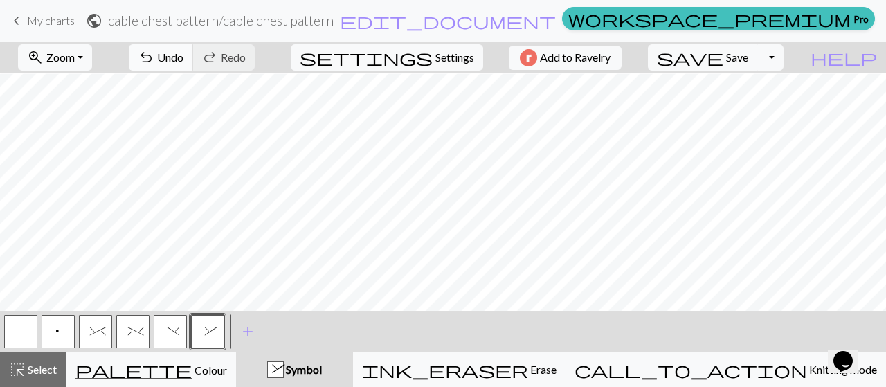
click at [183, 62] on span "Undo" at bounding box center [170, 57] width 26 height 13
click at [55, 326] on span "p" at bounding box center [58, 333] width 8 height 14
click at [122, 333] on button "%" at bounding box center [132, 331] width 33 height 33
click at [55, 321] on button "p" at bounding box center [58, 331] width 33 height 33
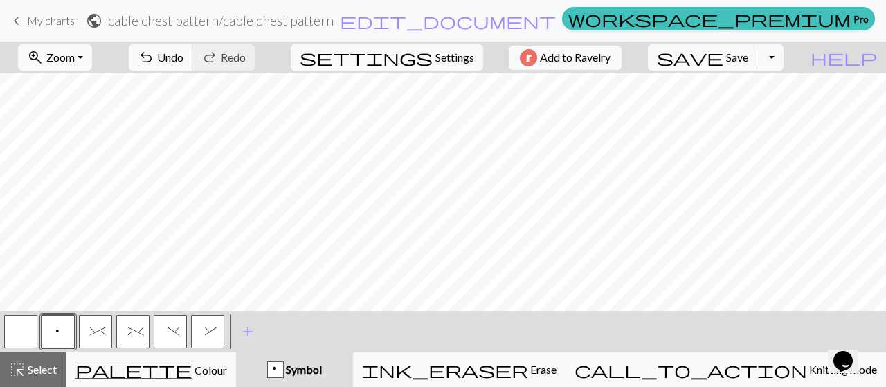
click at [102, 338] on span "^" at bounding box center [96, 333] width 12 height 14
drag, startPoint x: 48, startPoint y: 329, endPoint x: 75, endPoint y: 303, distance: 37.2
click at [48, 330] on button "p" at bounding box center [58, 331] width 33 height 33
drag, startPoint x: 125, startPoint y: 333, endPoint x: 227, endPoint y: 311, distance: 104.2
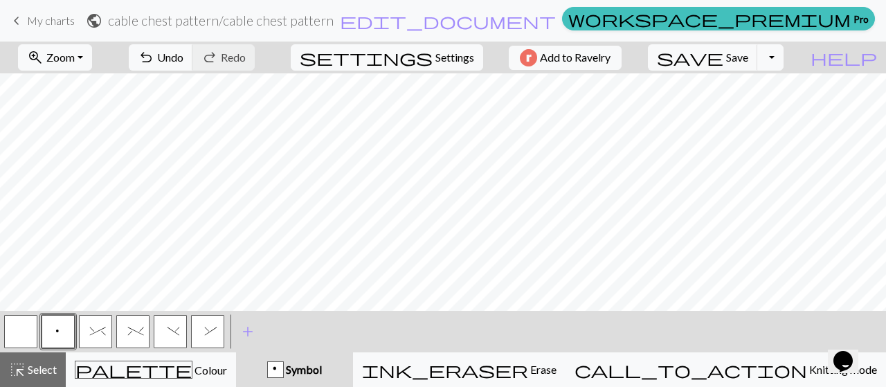
click at [128, 335] on span "%" at bounding box center [133, 333] width 10 height 14
drag, startPoint x: 66, startPoint y: 328, endPoint x: 143, endPoint y: 311, distance: 78.0
click at [72, 329] on button "p" at bounding box center [58, 331] width 33 height 33
click at [103, 333] on button "^" at bounding box center [95, 331] width 33 height 33
drag, startPoint x: 59, startPoint y: 325, endPoint x: 72, endPoint y: 301, distance: 27.0
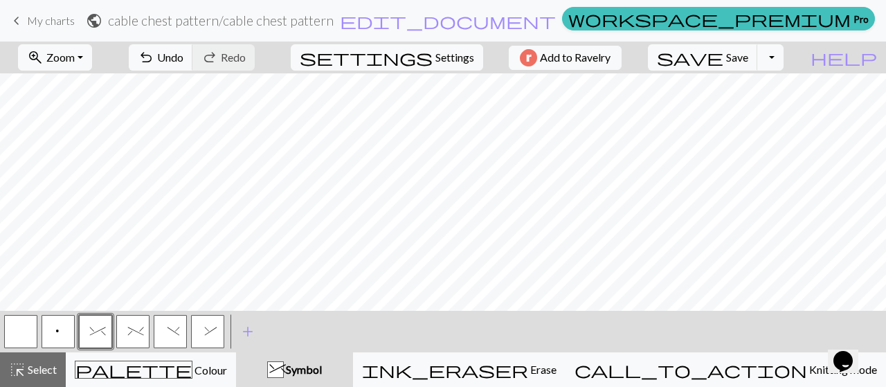
click at [59, 326] on span "p" at bounding box center [58, 333] width 8 height 14
drag, startPoint x: 200, startPoint y: 332, endPoint x: 359, endPoint y: 304, distance: 161.1
click at [202, 334] on button "&" at bounding box center [207, 331] width 33 height 33
click at [159, 326] on button ")" at bounding box center [170, 331] width 33 height 33
drag, startPoint x: 53, startPoint y: 339, endPoint x: 155, endPoint y: 309, distance: 106.7
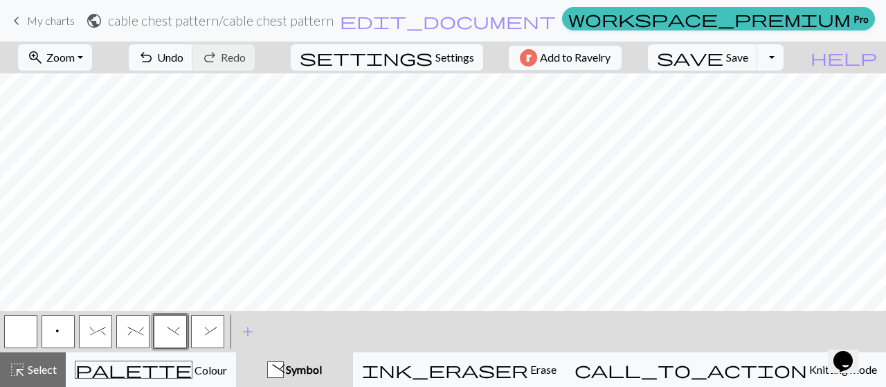
click at [56, 339] on button "p" at bounding box center [58, 331] width 33 height 33
drag, startPoint x: 204, startPoint y: 327, endPoint x: 208, endPoint y: 319, distance: 8.7
click at [206, 323] on button "&" at bounding box center [207, 331] width 33 height 33
click at [162, 328] on button ")" at bounding box center [170, 331] width 33 height 33
click at [64, 327] on button "p" at bounding box center [58, 331] width 33 height 33
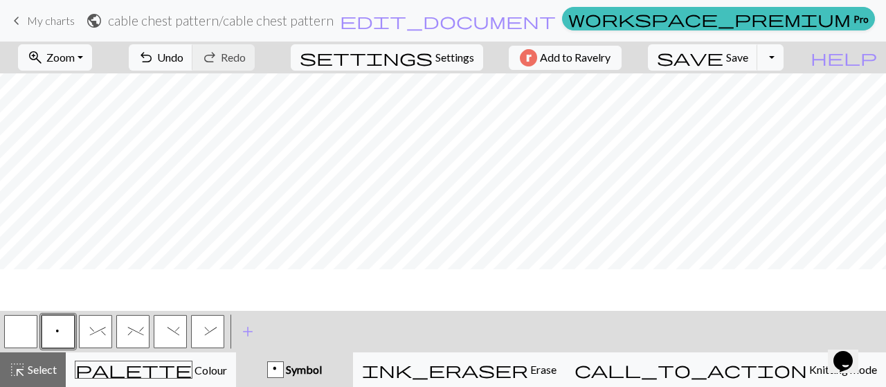
scroll to position [61, 0]
click at [17, 346] on button "button" at bounding box center [20, 331] width 33 height 33
click at [22, 324] on button "button" at bounding box center [20, 331] width 33 height 33
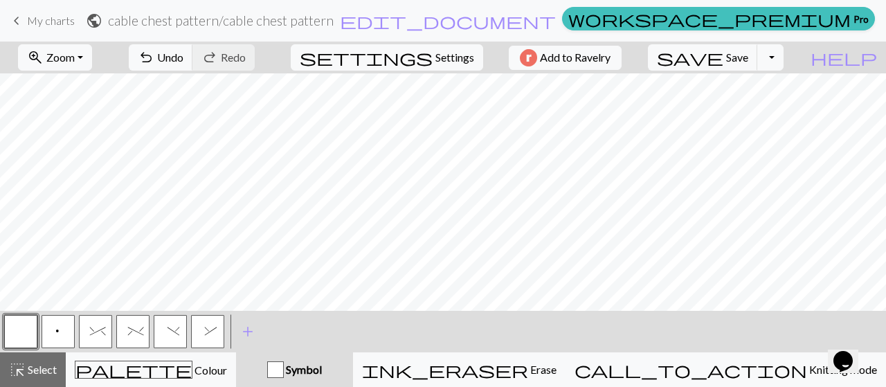
drag, startPoint x: 43, startPoint y: 333, endPoint x: 51, endPoint y: 329, distance: 9.3
click at [43, 334] on button "p" at bounding box center [58, 331] width 33 height 33
drag, startPoint x: 240, startPoint y: 62, endPoint x: 266, endPoint y: 68, distance: 26.4
click at [183, 62] on span "Undo" at bounding box center [170, 57] width 26 height 13
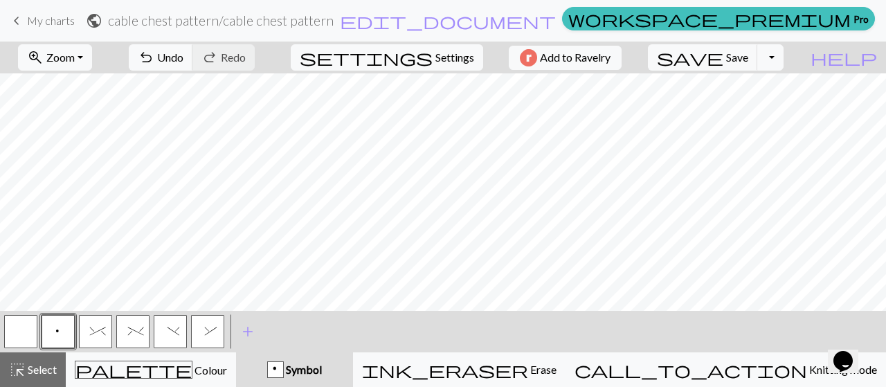
click at [214, 335] on button "&" at bounding box center [207, 331] width 33 height 33
click at [63, 339] on button "p" at bounding box center [58, 331] width 33 height 33
click at [172, 334] on span ")" at bounding box center [171, 333] width 6 height 14
click at [61, 332] on span "p" at bounding box center [58, 333] width 8 height 14
drag, startPoint x: 194, startPoint y: 328, endPoint x: 199, endPoint y: 318, distance: 11.2
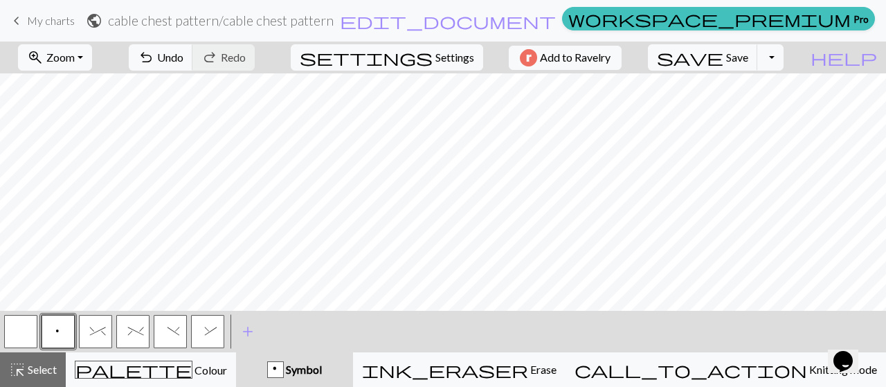
click at [198, 322] on button "&" at bounding box center [207, 331] width 33 height 33
click at [170, 318] on button ")" at bounding box center [170, 331] width 33 height 33
click at [56, 328] on span "p" at bounding box center [58, 333] width 8 height 14
click at [180, 325] on button ")" at bounding box center [170, 331] width 33 height 33
click at [66, 339] on button "p" at bounding box center [58, 331] width 33 height 33
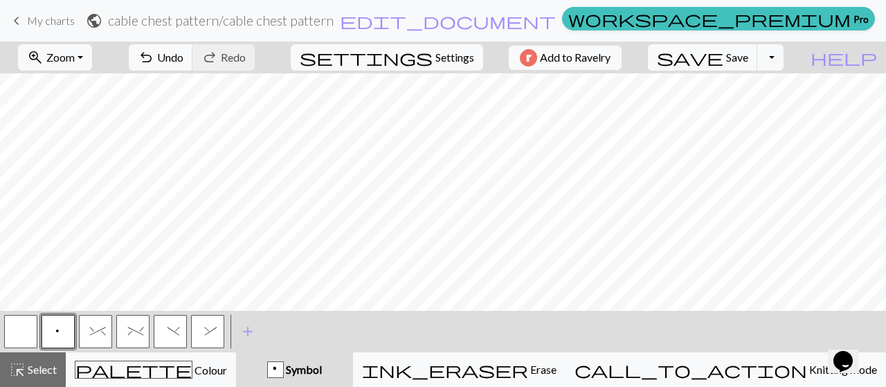
drag, startPoint x: 197, startPoint y: 337, endPoint x: 224, endPoint y: 310, distance: 39.2
click at [202, 332] on button "&" at bounding box center [207, 331] width 33 height 33
drag, startPoint x: 174, startPoint y: 332, endPoint x: 182, endPoint y: 318, distance: 15.8
click at [174, 331] on span ")" at bounding box center [171, 333] width 6 height 14
click at [55, 332] on span "p" at bounding box center [58, 333] width 8 height 14
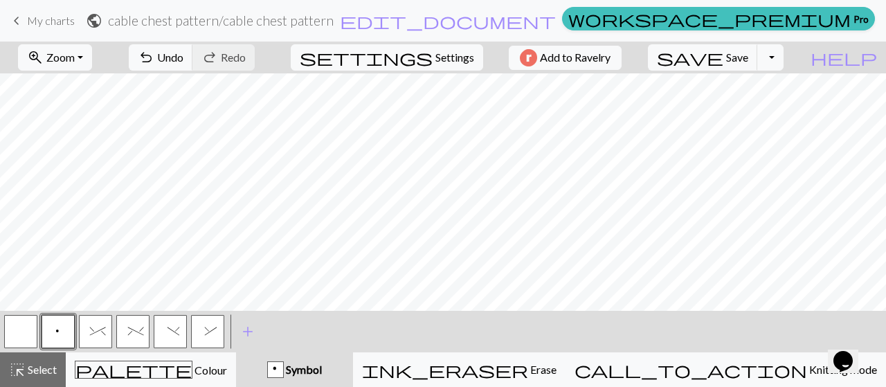
click at [205, 334] on span "&" at bounding box center [208, 333] width 6 height 14
click at [68, 333] on button "p" at bounding box center [58, 331] width 33 height 33
click at [171, 333] on span ")" at bounding box center [171, 333] width 6 height 14
drag, startPoint x: 69, startPoint y: 323, endPoint x: 82, endPoint y: 310, distance: 18.6
click at [71, 321] on button "p" at bounding box center [58, 331] width 33 height 33
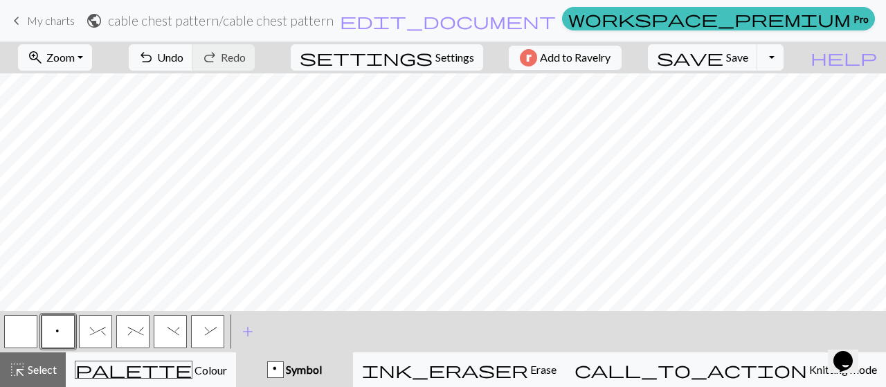
click at [170, 340] on button ")" at bounding box center [170, 331] width 33 height 33
click at [208, 324] on button "&" at bounding box center [207, 331] width 33 height 33
drag, startPoint x: 63, startPoint y: 337, endPoint x: 104, endPoint y: 303, distance: 52.7
click at [64, 336] on button "p" at bounding box center [58, 331] width 33 height 33
drag, startPoint x: 177, startPoint y: 327, endPoint x: 205, endPoint y: 304, distance: 35.9
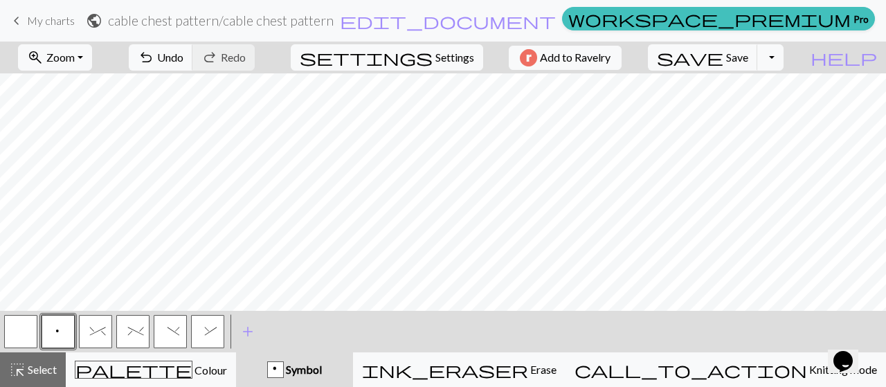
click at [177, 328] on button ")" at bounding box center [170, 331] width 33 height 33
drag, startPoint x: 212, startPoint y: 339, endPoint x: 229, endPoint y: 305, distance: 37.8
click at [211, 337] on span "&" at bounding box center [208, 333] width 6 height 14
click at [183, 60] on span "Undo" at bounding box center [170, 57] width 26 height 13
click at [48, 343] on button "p" at bounding box center [58, 331] width 33 height 33
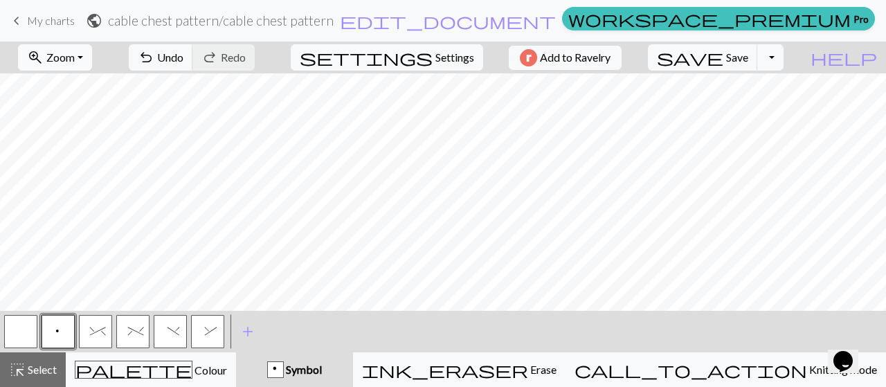
click at [75, 55] on span "Zoom" at bounding box center [60, 57] width 28 height 13
click at [102, 93] on button "Fit all" at bounding box center [73, 87] width 109 height 22
click at [82, 66] on button "zoom_in Zoom Zoom" at bounding box center [55, 57] width 74 height 26
click at [72, 165] on button "50%" at bounding box center [73, 165] width 109 height 22
click at [75, 56] on span "Zoom" at bounding box center [60, 57] width 28 height 13
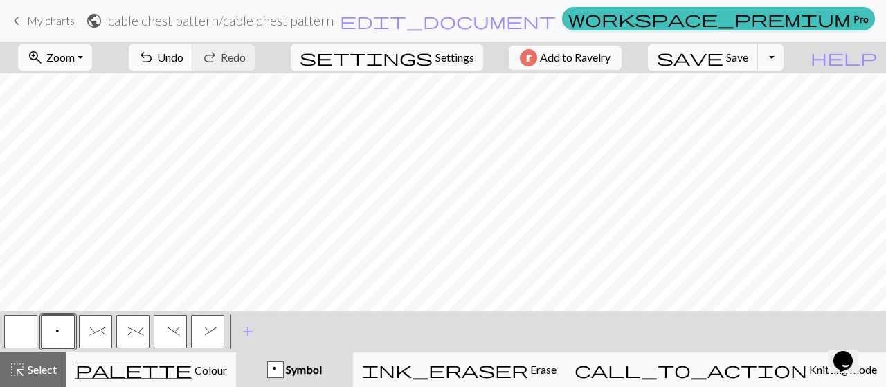
click at [749, 62] on span "Save" at bounding box center [737, 57] width 22 height 13
click at [784, 57] on button "Toggle Dropdown" at bounding box center [771, 57] width 26 height 26
click at [749, 61] on span "Save" at bounding box center [737, 57] width 22 height 13
click at [784, 60] on button "Toggle Dropdown" at bounding box center [771, 57] width 26 height 26
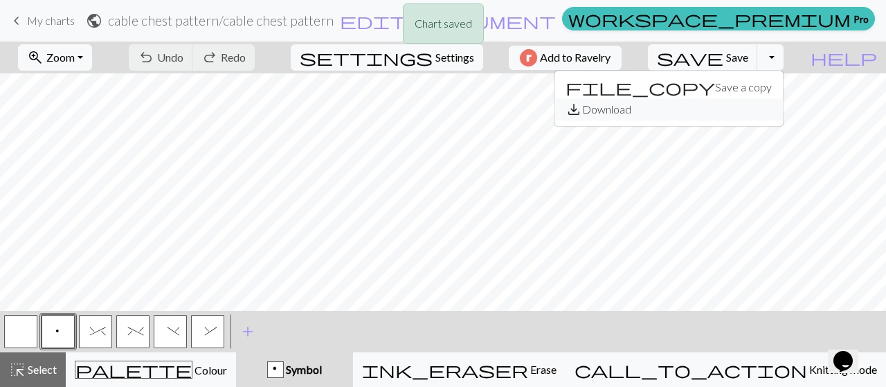
click at [774, 109] on button "save_alt Download" at bounding box center [669, 109] width 229 height 22
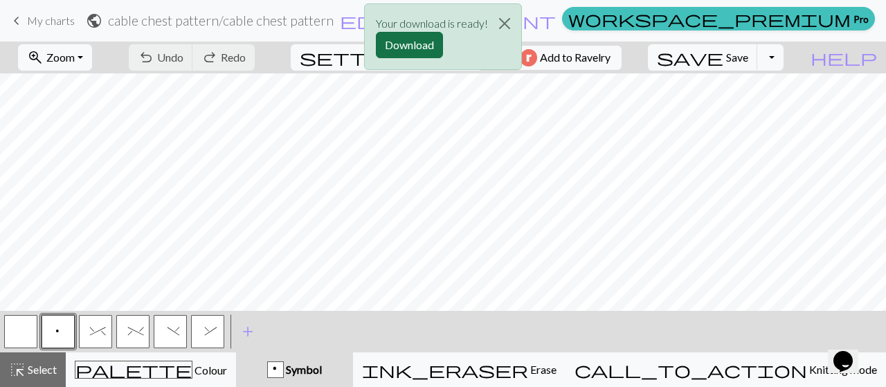
click at [389, 53] on button "Download" at bounding box center [409, 45] width 67 height 26
